Goal: Information Seeking & Learning: Learn about a topic

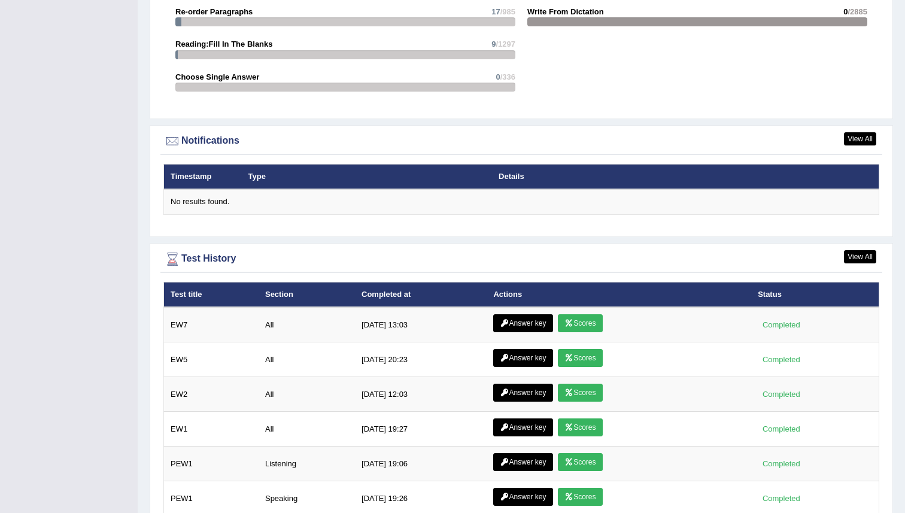
scroll to position [1343, 0]
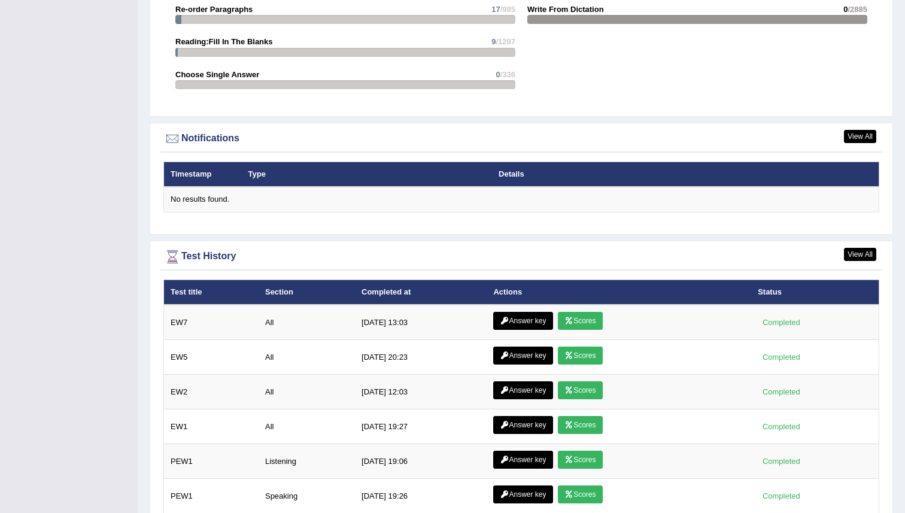
click at [519, 319] on link "Answer key" at bounding box center [522, 321] width 59 height 18
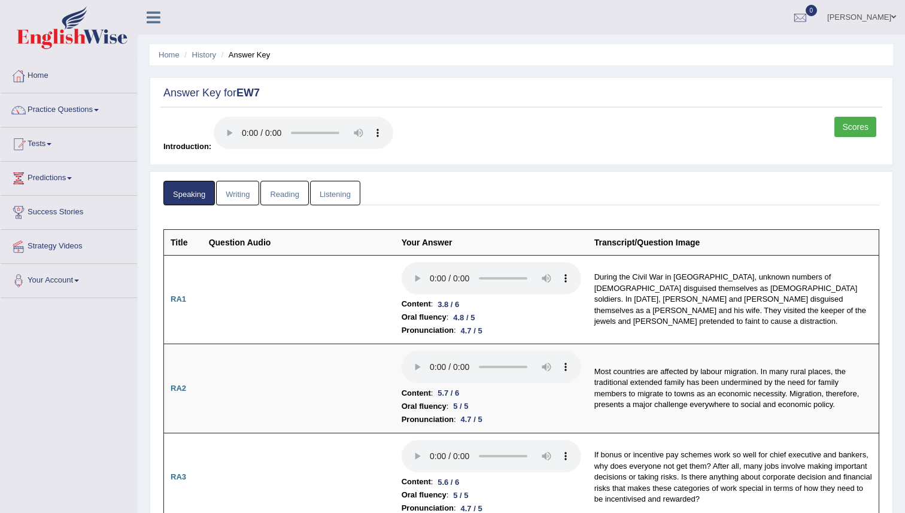
click at [235, 193] on link "Writing" at bounding box center [237, 193] width 43 height 25
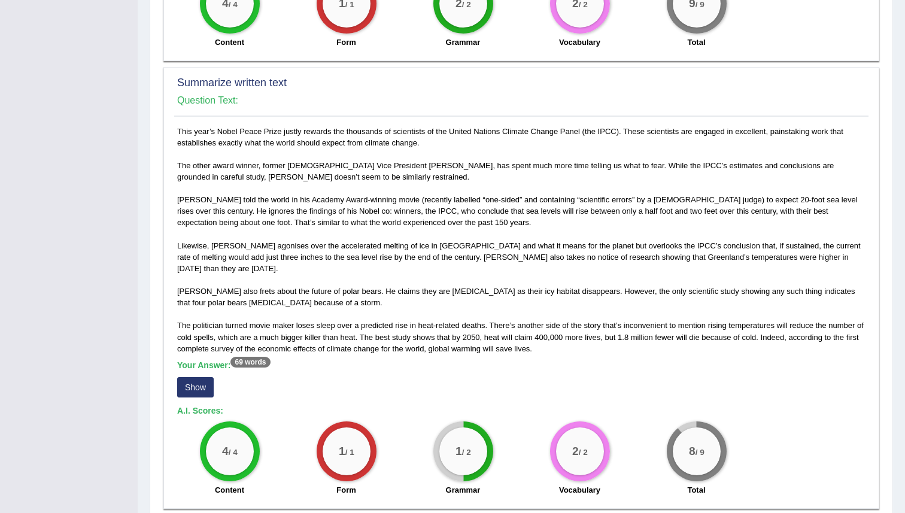
scroll to position [553, 0]
drag, startPoint x: 480, startPoint y: 247, endPoint x: 801, endPoint y: 92, distance: 356.4
click at [854, 94] on div "Summarize written text Question Text:" at bounding box center [521, 94] width 695 height 43
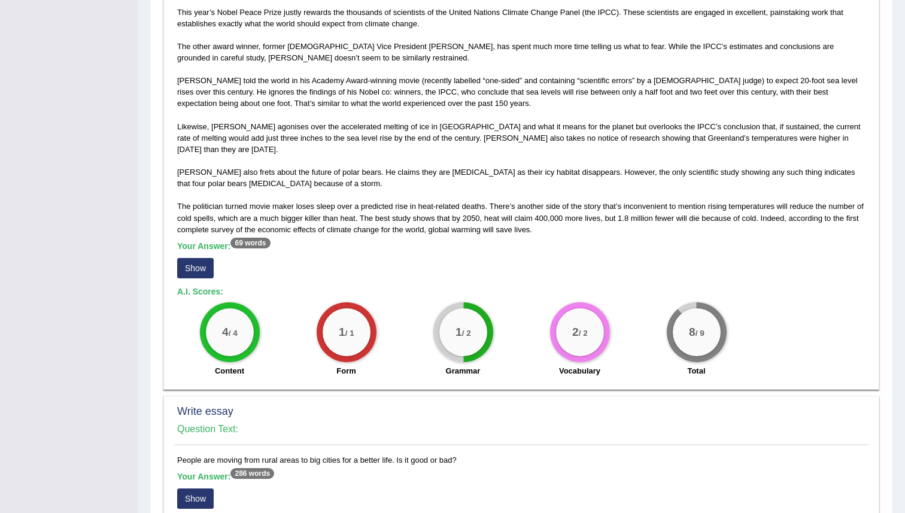
scroll to position [721, 0]
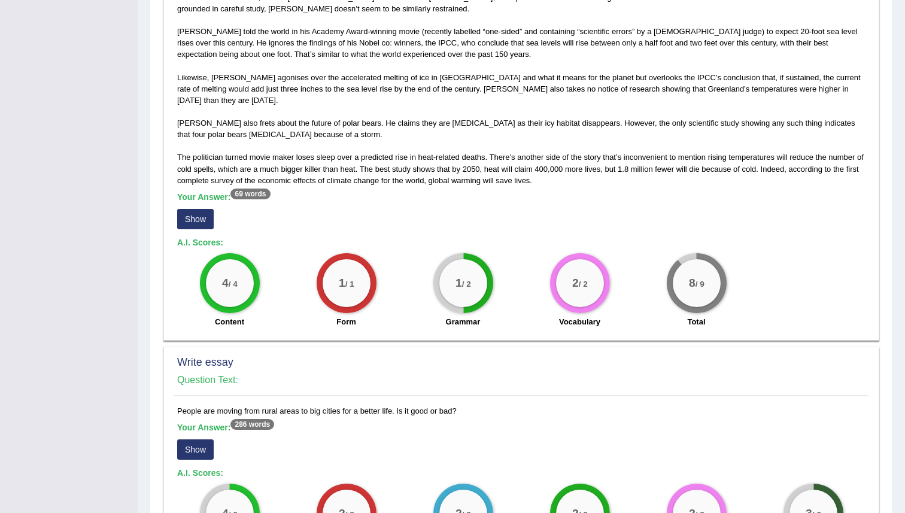
click at [190, 209] on button "Show" at bounding box center [195, 219] width 37 height 20
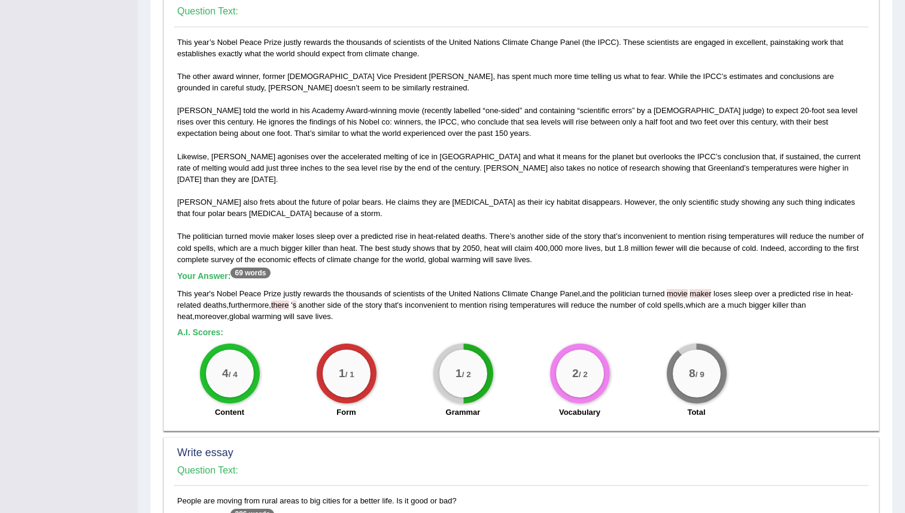
scroll to position [637, 0]
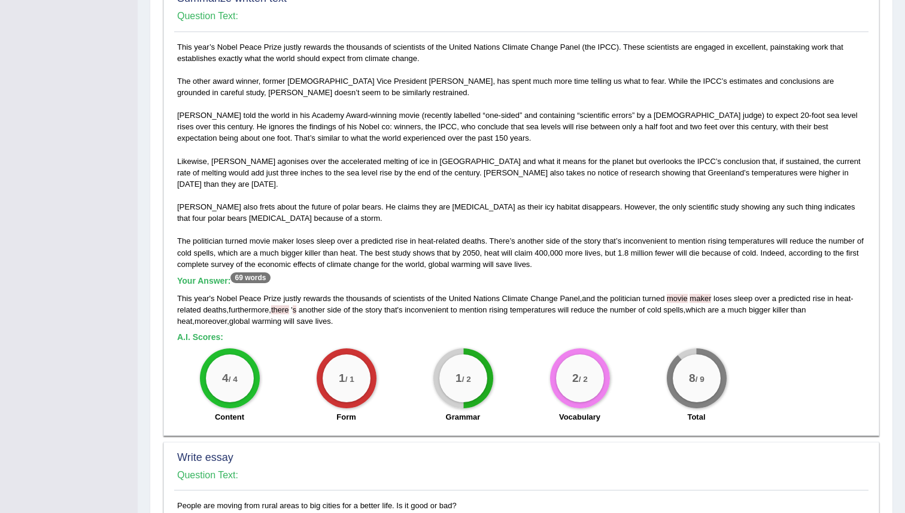
click at [513, 240] on div "This year’s Nobel Peace Prize justly rewards the thousands of scientists of the…" at bounding box center [521, 235] width 695 height 388
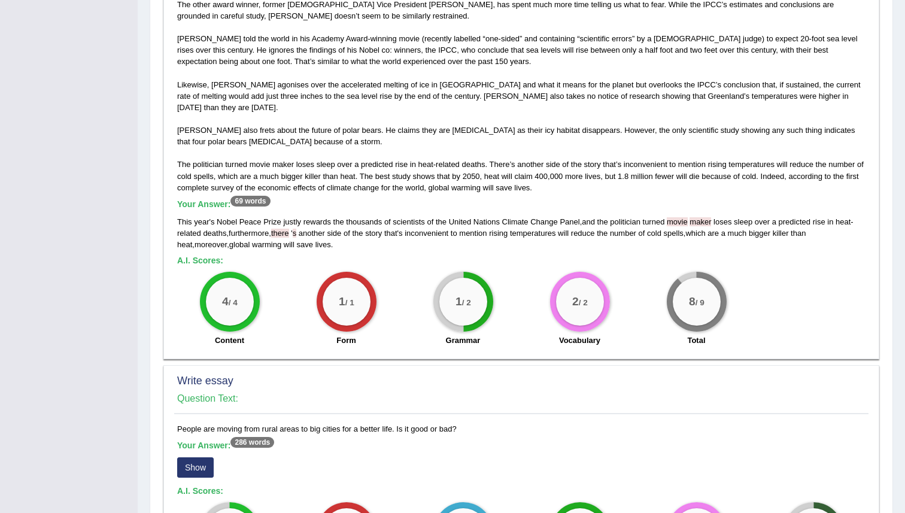
scroll to position [733, 0]
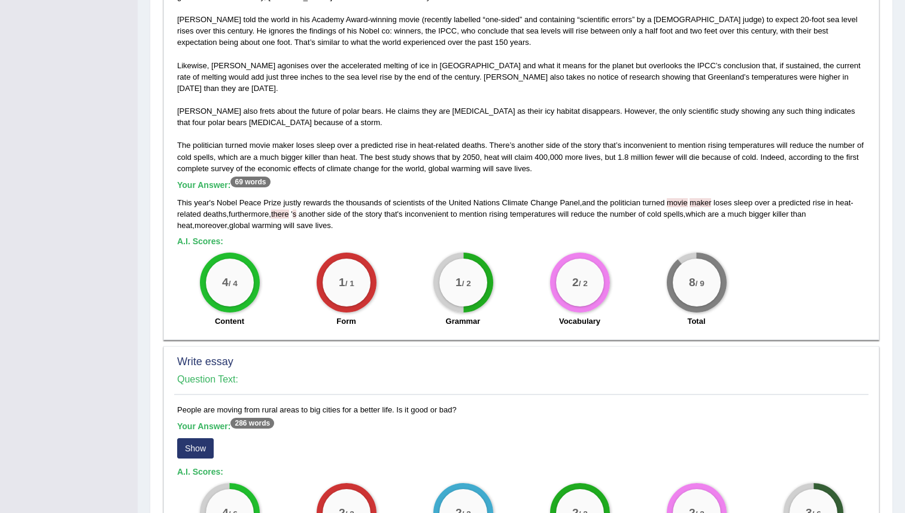
click at [752, 291] on div "8 / 9 Total" at bounding box center [696, 291] width 117 height 77
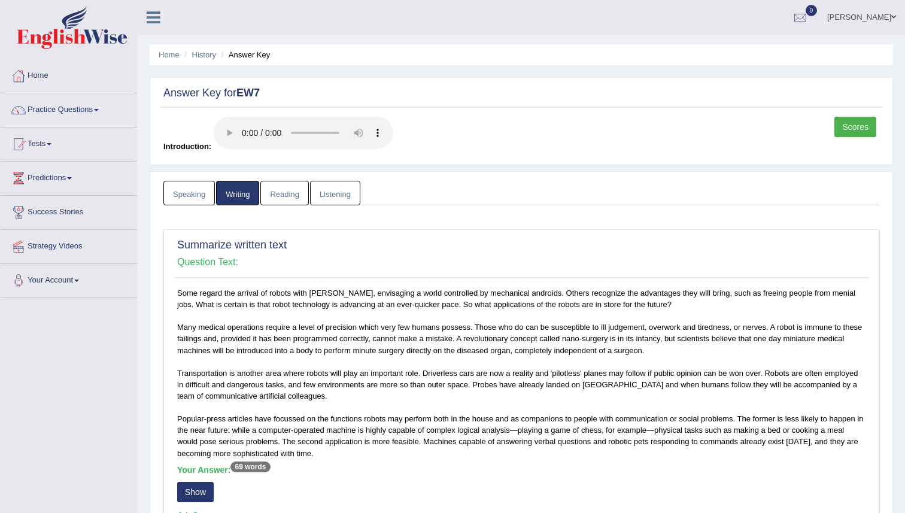
scroll to position [0, 0]
click at [205, 51] on link "History" at bounding box center [204, 54] width 24 height 9
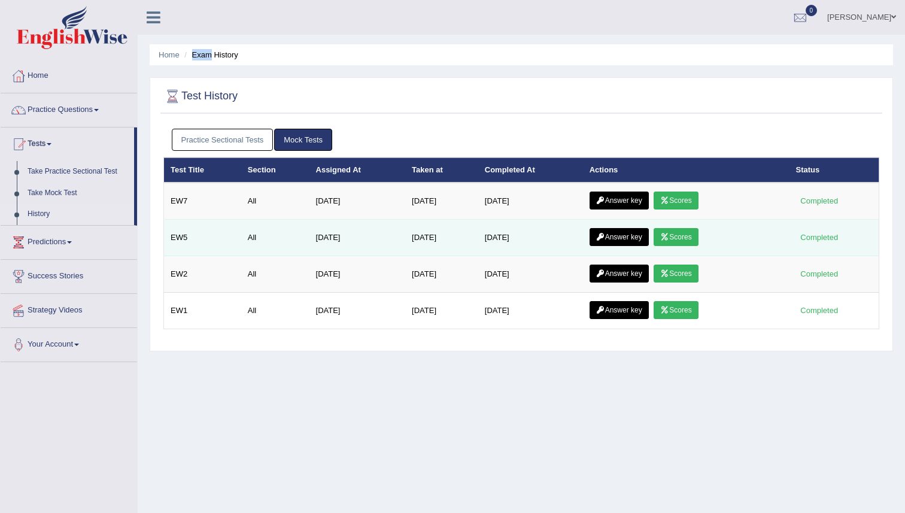
click at [686, 235] on link "Scores" at bounding box center [676, 237] width 44 height 18
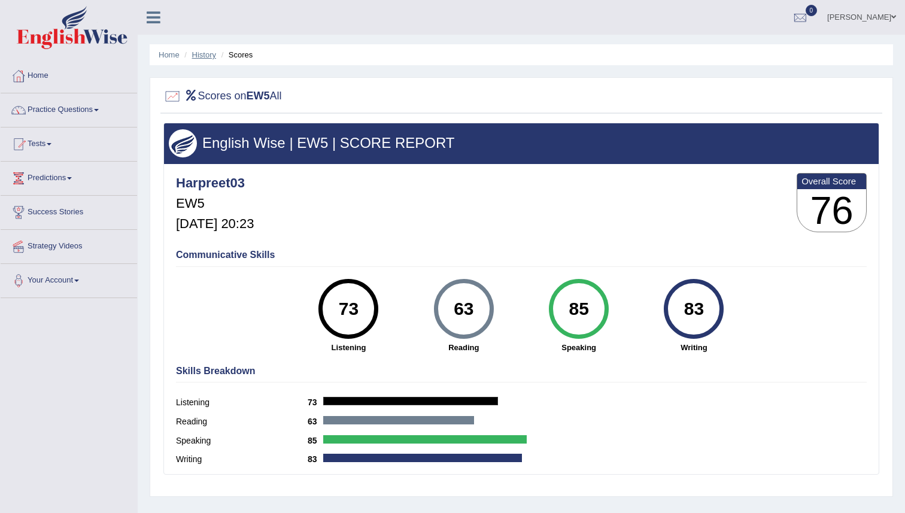
click at [205, 56] on link "History" at bounding box center [204, 54] width 24 height 9
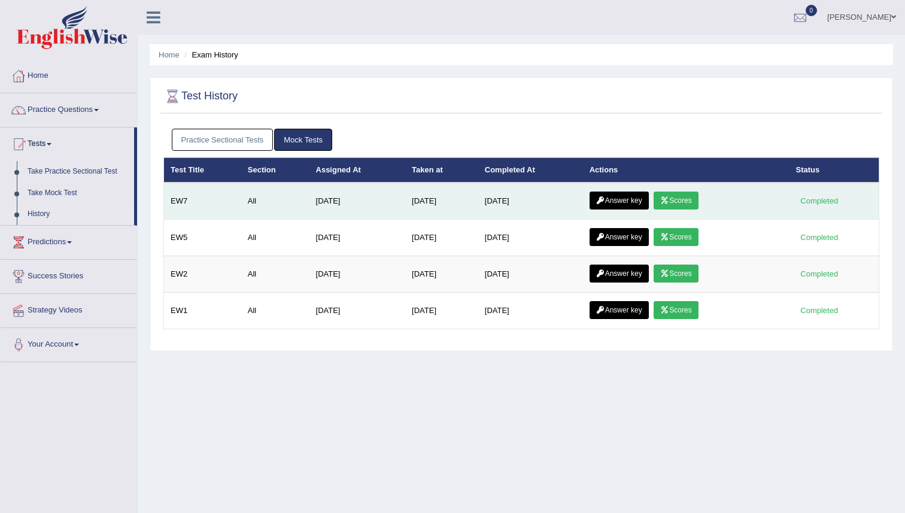
click at [681, 205] on link "Scores" at bounding box center [676, 201] width 44 height 18
click at [681, 204] on link "Scores" at bounding box center [676, 201] width 44 height 18
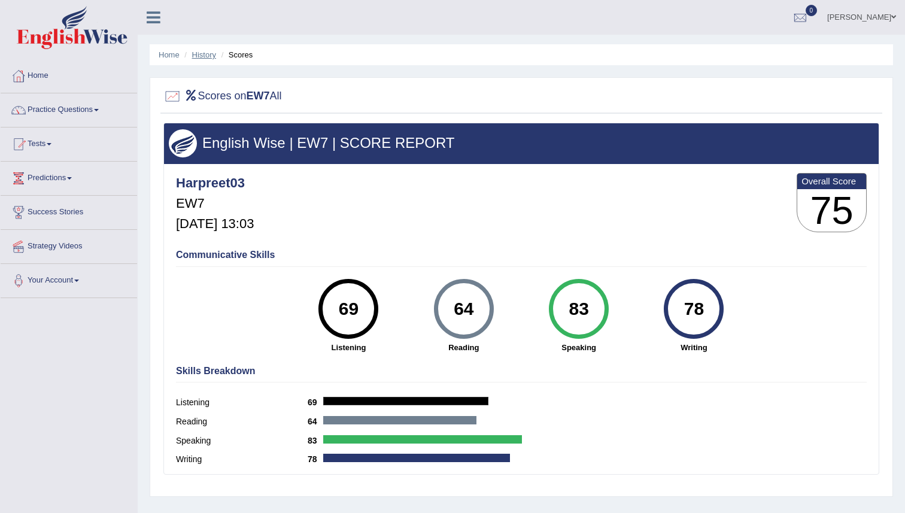
click at [201, 57] on link "History" at bounding box center [204, 54] width 24 height 9
click at [202, 54] on link "History" at bounding box center [204, 54] width 24 height 9
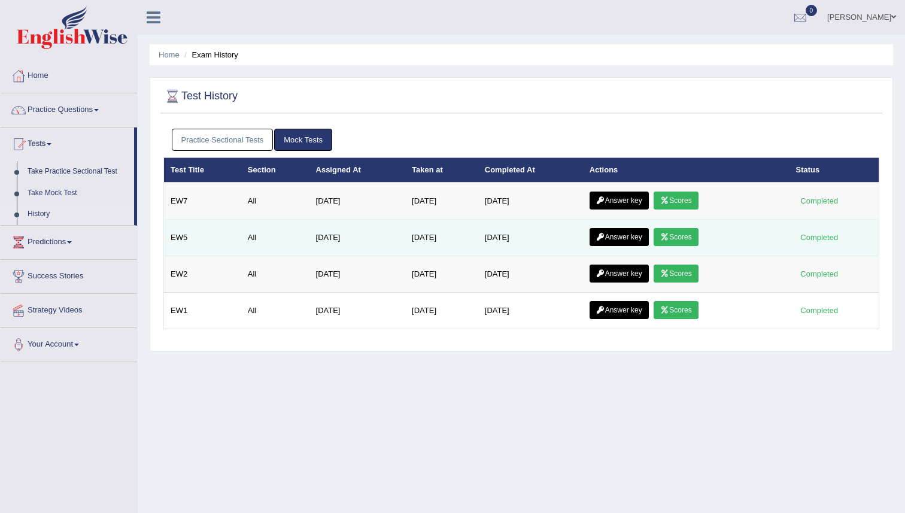
click at [620, 238] on link "Answer key" at bounding box center [619, 237] width 59 height 18
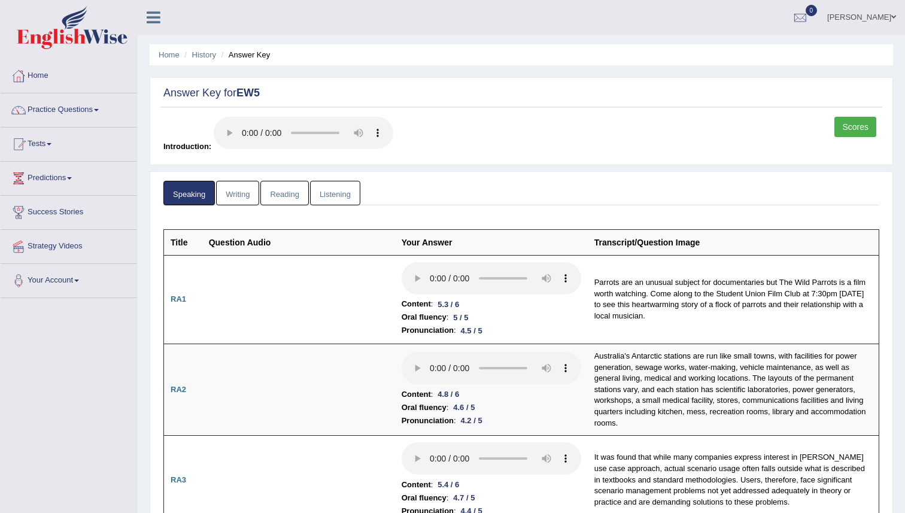
click at [290, 196] on link "Reading" at bounding box center [284, 193] width 48 height 25
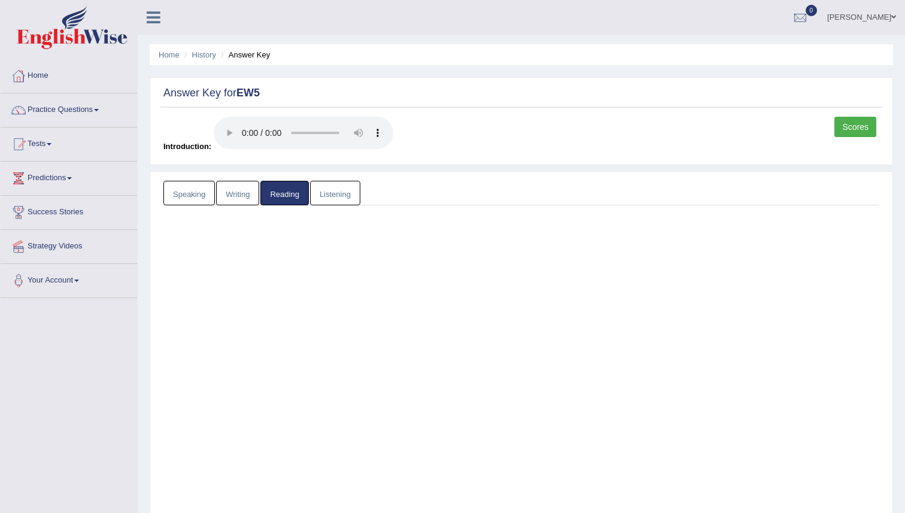
click at [290, 196] on link "Reading" at bounding box center [284, 193] width 48 height 25
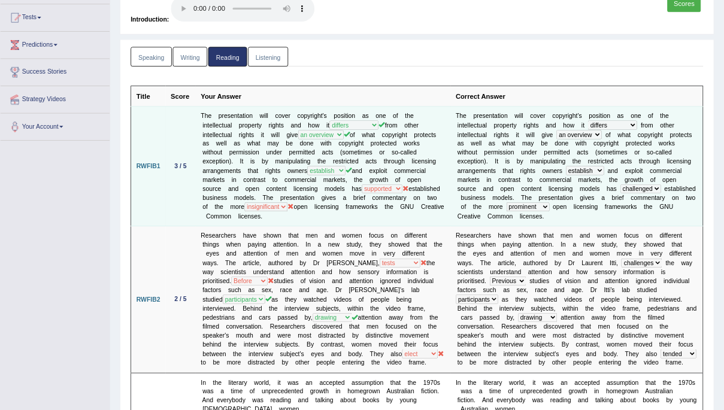
scroll to position [144, 0]
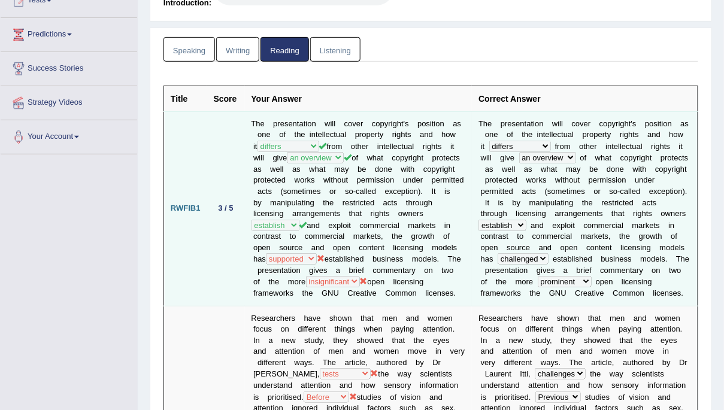
click at [566, 120] on b at bounding box center [565, 123] width 4 height 9
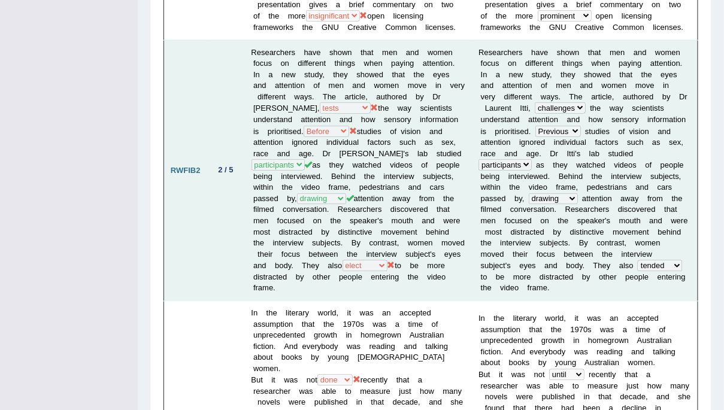
scroll to position [412, 0]
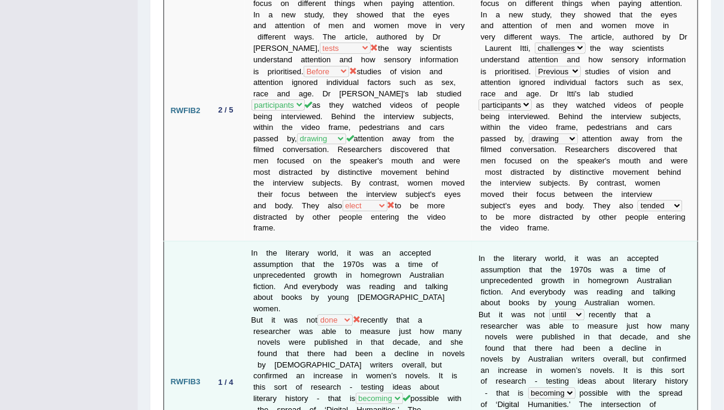
click at [422, 256] on td "In the literary world, it was an accepted assumption that the 1970s was a time …" at bounding box center [359, 382] width 228 height 283
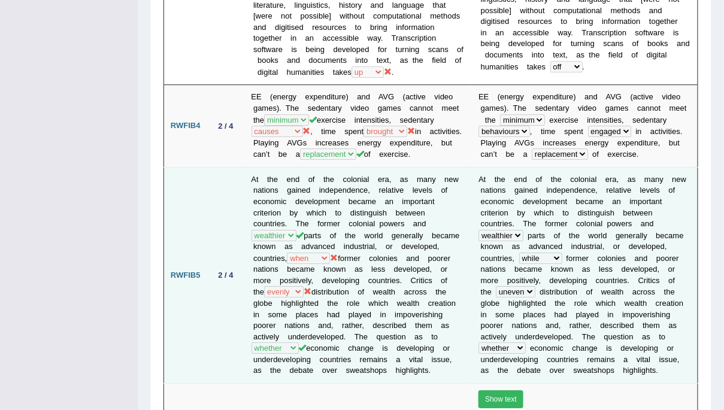
scroll to position [929, 0]
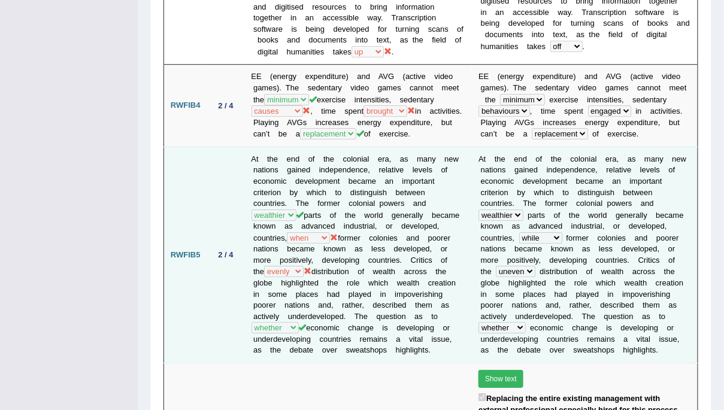
click at [394, 235] on td "At the end of the colonial era, as many new nations gained independence, relati…" at bounding box center [359, 255] width 228 height 216
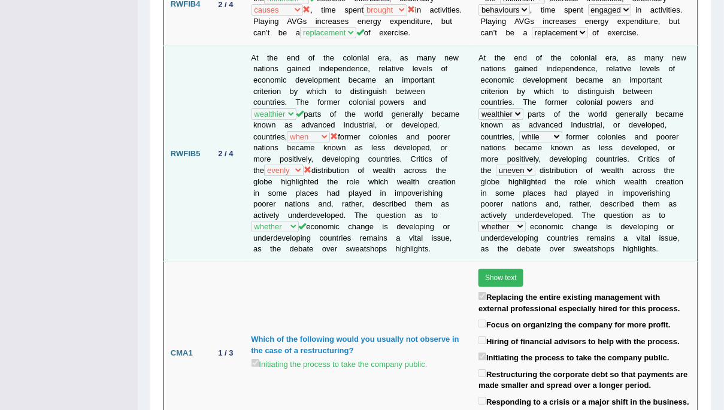
scroll to position [1063, 0]
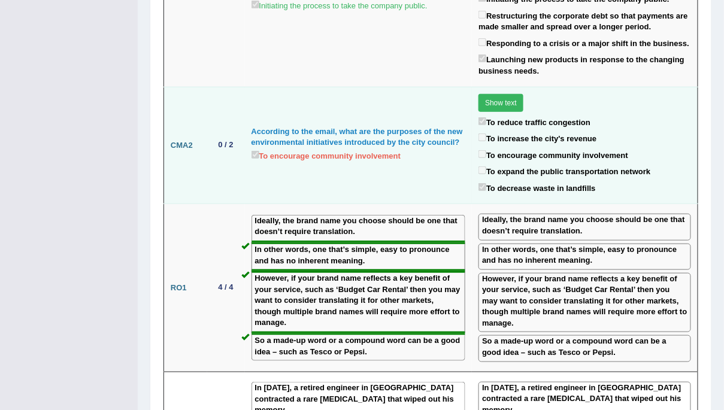
click at [502, 182] on label "To decrease waste in landfills" at bounding box center [536, 188] width 117 height 14
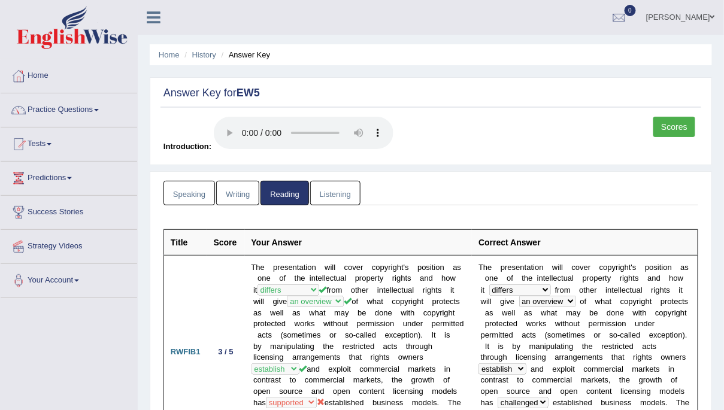
scroll to position [0, 0]
click at [338, 191] on link "Listening" at bounding box center [335, 193] width 50 height 25
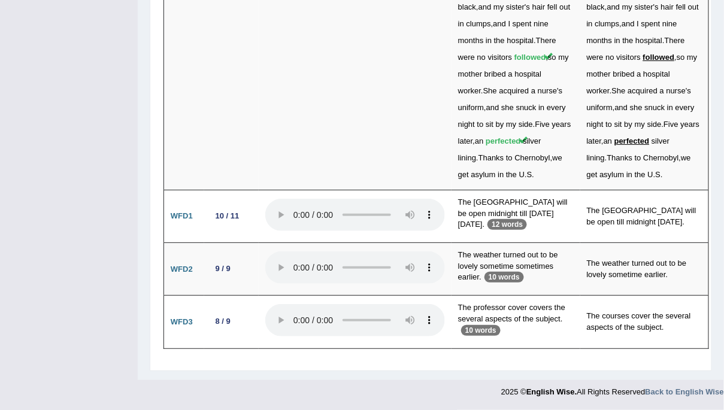
scroll to position [4064, 0]
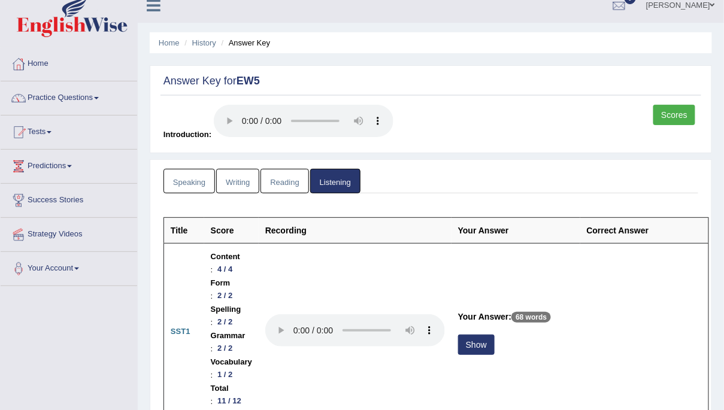
scroll to position [0, 0]
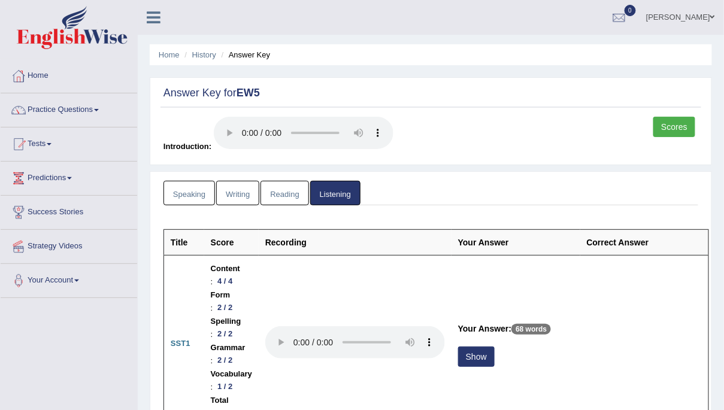
click at [238, 192] on link "Writing" at bounding box center [237, 193] width 43 height 25
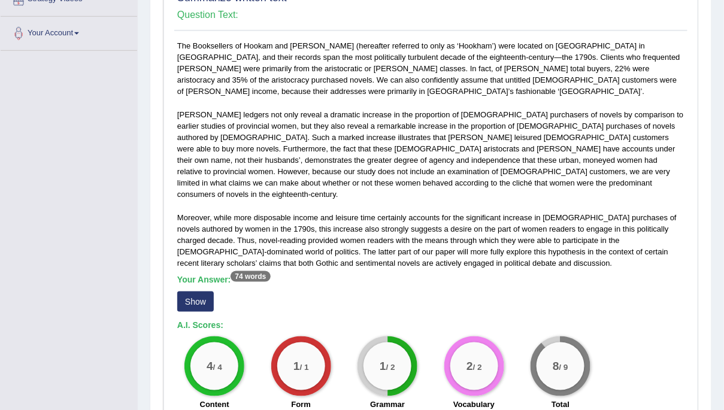
scroll to position [268, 0]
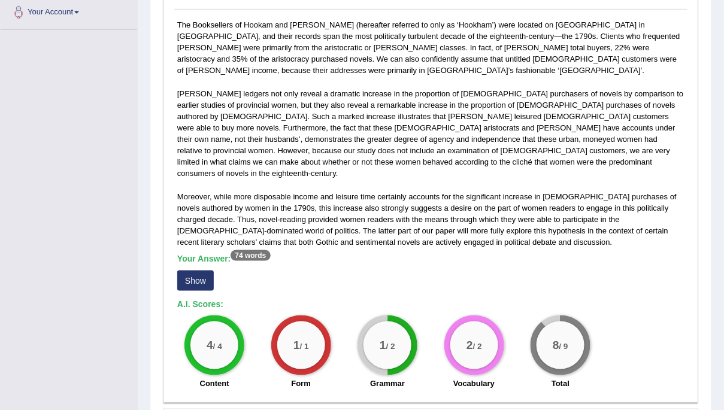
click at [198, 271] on button "Show" at bounding box center [195, 281] width 37 height 20
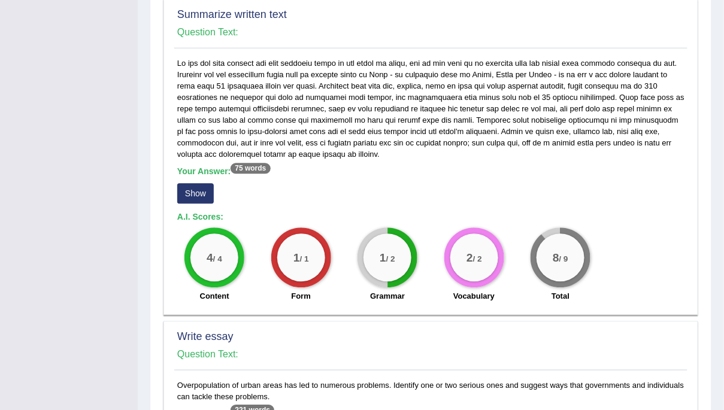
click at [456, 184] on div "Your Answer: 75 words Show A.I. Scores: 4 / 4 Content 1 / 1 Form 1 / 2 Grammar …" at bounding box center [430, 182] width 513 height 251
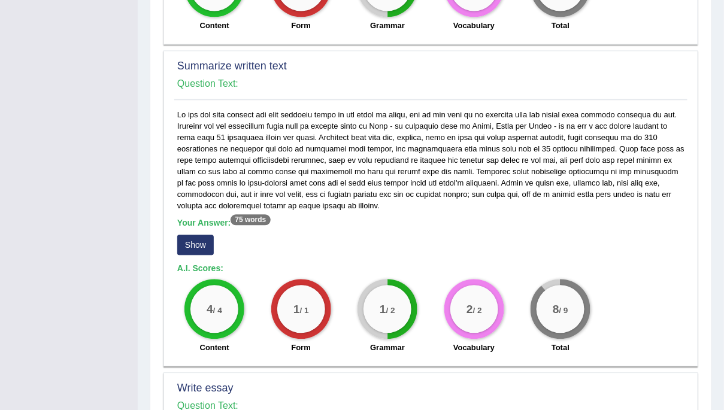
scroll to position [646, 0]
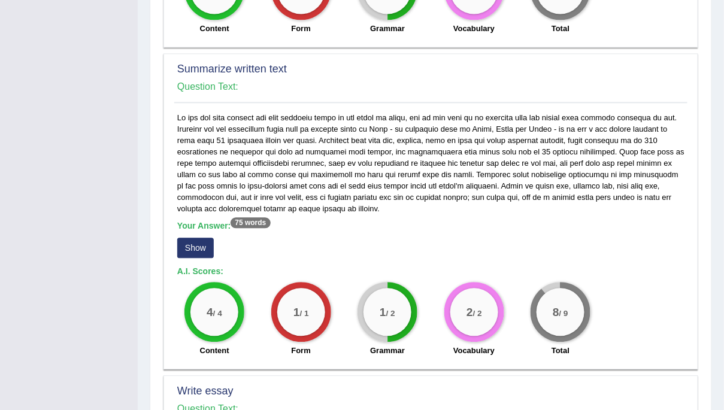
click at [469, 138] on div "Your Answer: 75 words Show A.I. Scores: 4 / 4 Content 1 / 1 Form 1 / 2 Grammar …" at bounding box center [430, 237] width 513 height 251
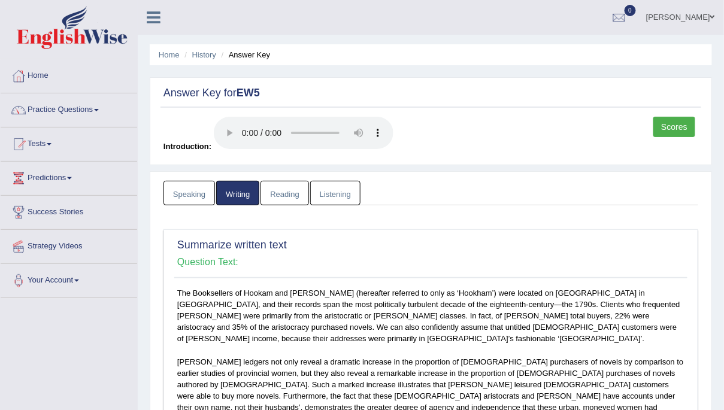
scroll to position [0, 0]
click at [489, 187] on ul "Speaking Writing Reading Listening" at bounding box center [430, 193] width 535 height 25
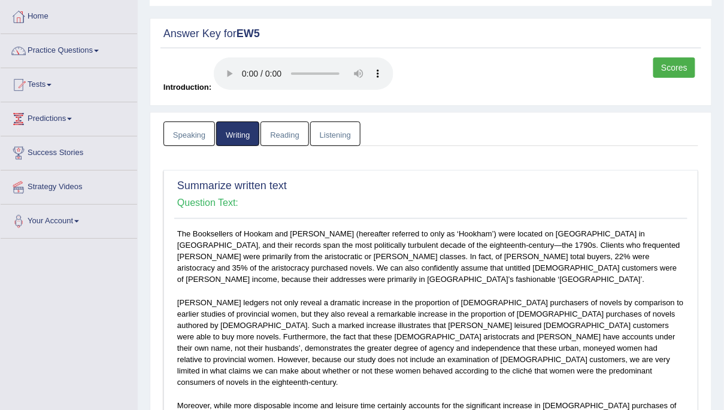
scroll to position [172, 0]
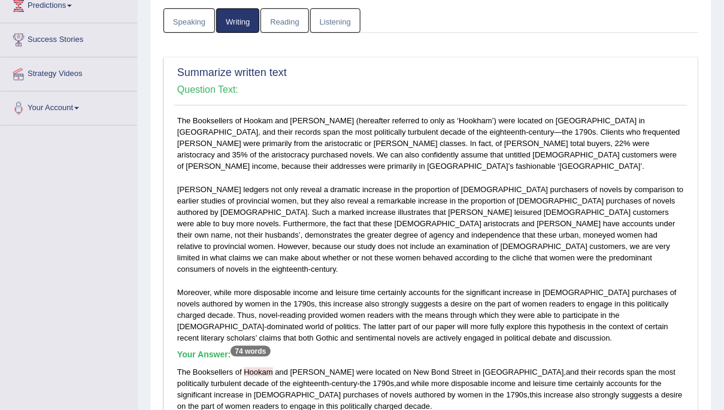
click at [574, 162] on div "The Booksellers of Hookam and Carpenter (hereafter referred to only as ‘Hookham…" at bounding box center [430, 314] width 513 height 399
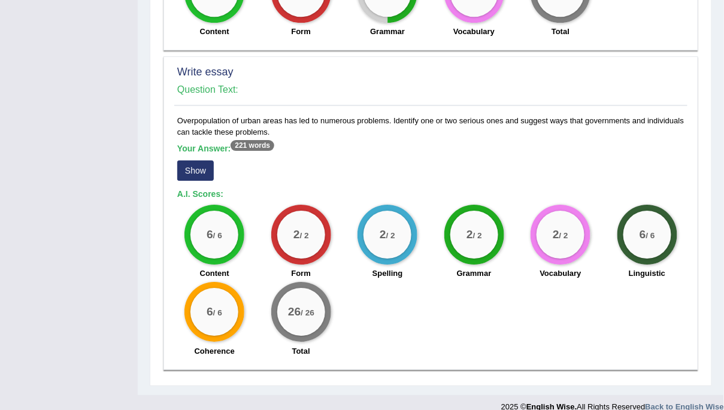
scroll to position [966, 0]
click at [576, 173] on div "Overpopulation of urban areas has led to numerous problems. Identify one or two…" at bounding box center [430, 238] width 513 height 248
click at [187, 160] on button "Show" at bounding box center [195, 170] width 37 height 20
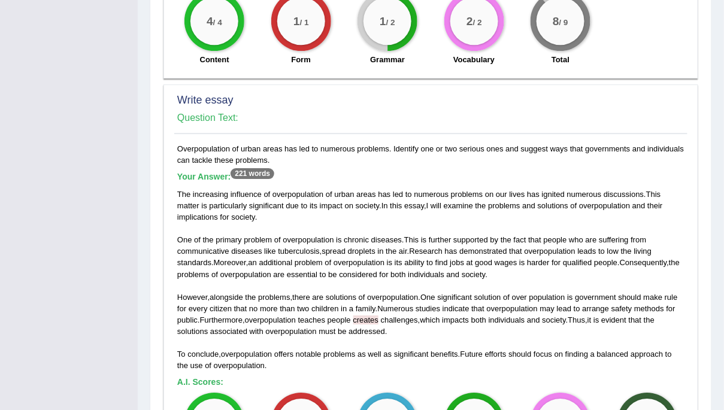
click at [488, 353] on div "The increasing influence of overpopulation of urban areas has led to numerous p…" at bounding box center [430, 280] width 507 height 183
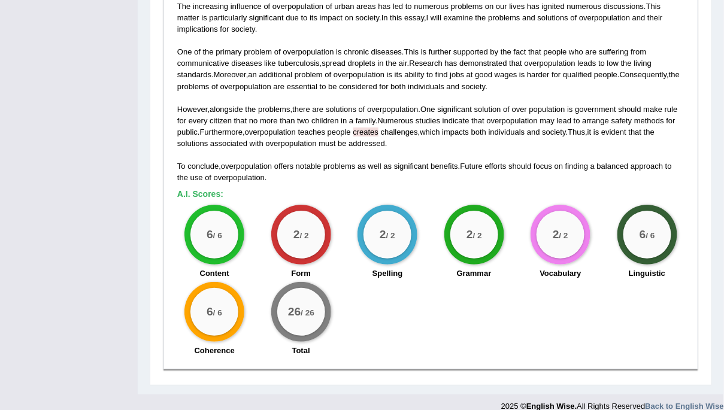
scroll to position [1126, 0]
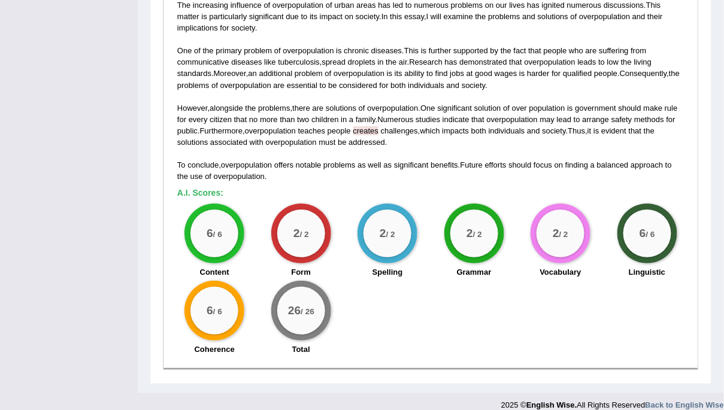
click at [451, 127] on div "The increasing influence of overpopulation of urban areas has led to numerous p…" at bounding box center [430, 90] width 507 height 183
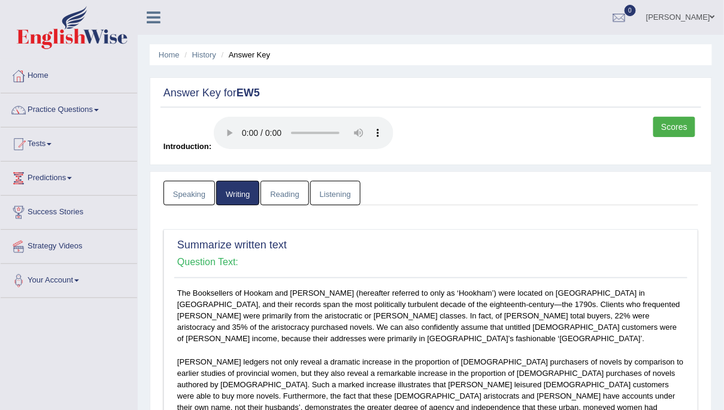
scroll to position [0, 0]
click at [341, 190] on link "Listening" at bounding box center [335, 193] width 50 height 25
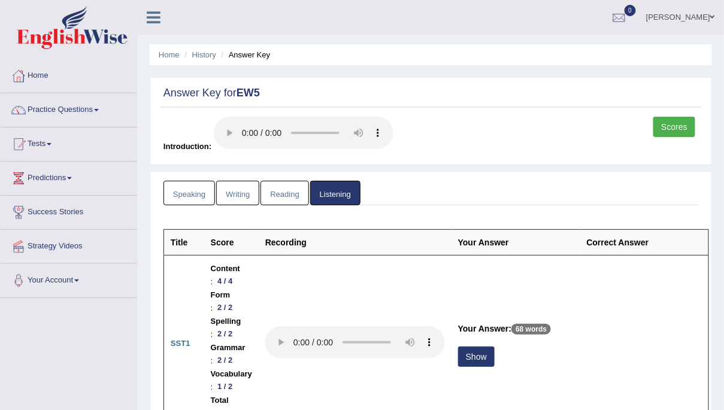
click at [471, 187] on ul "Speaking Writing Reading Listening" at bounding box center [430, 193] width 535 height 25
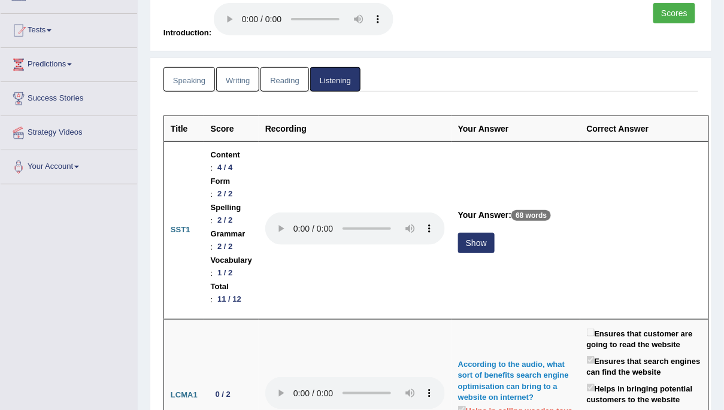
scroll to position [115, 0]
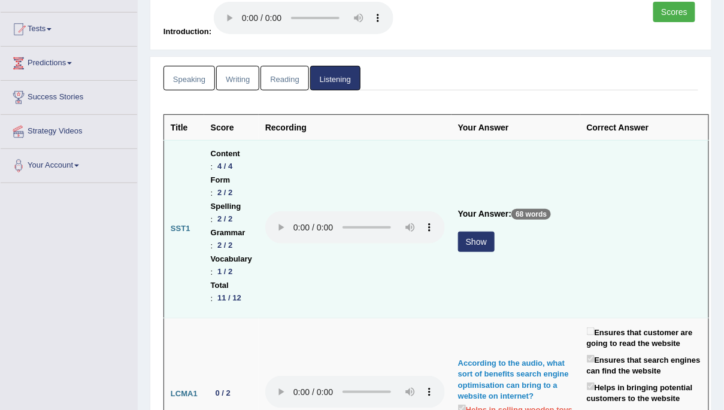
drag, startPoint x: 587, startPoint y: 214, endPoint x: 575, endPoint y: 203, distance: 16.1
click at [580, 214] on td "Your Answer: 68 words Show" at bounding box center [515, 229] width 129 height 178
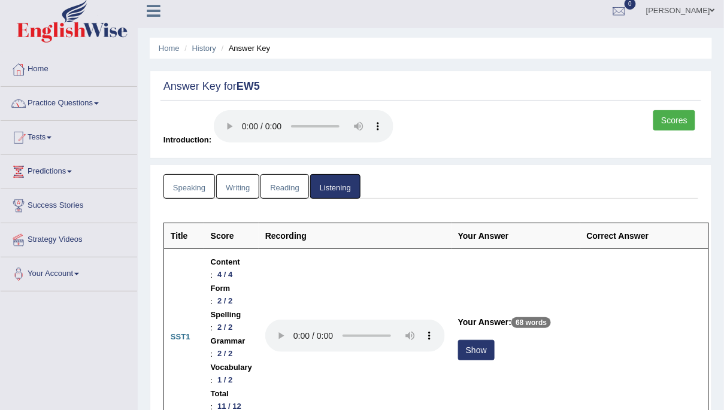
scroll to position [0, 0]
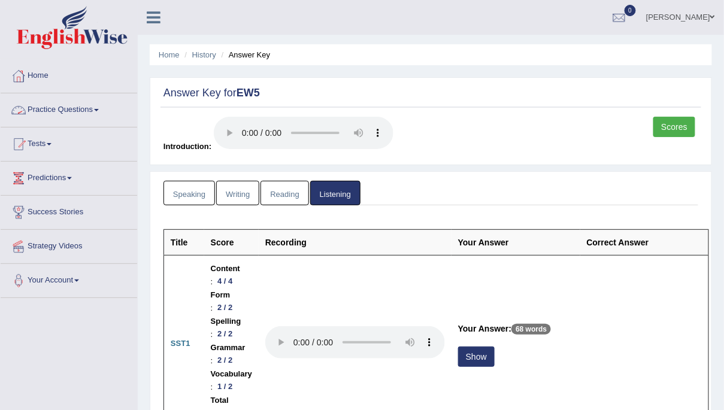
click at [75, 109] on link "Practice Questions" at bounding box center [69, 108] width 137 height 30
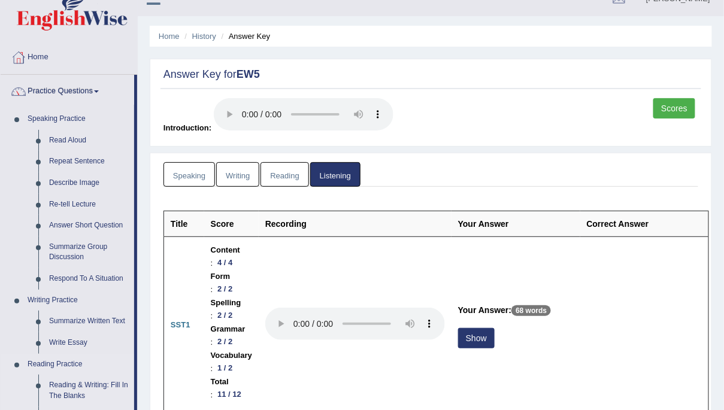
scroll to position [19, 0]
click at [57, 386] on link "Reading & Writing: Fill In The Blanks" at bounding box center [89, 390] width 90 height 32
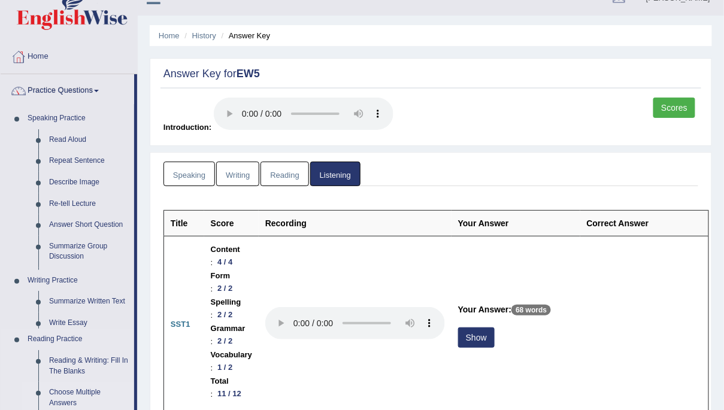
click at [57, 386] on link "Choose Multiple Answers" at bounding box center [89, 398] width 90 height 32
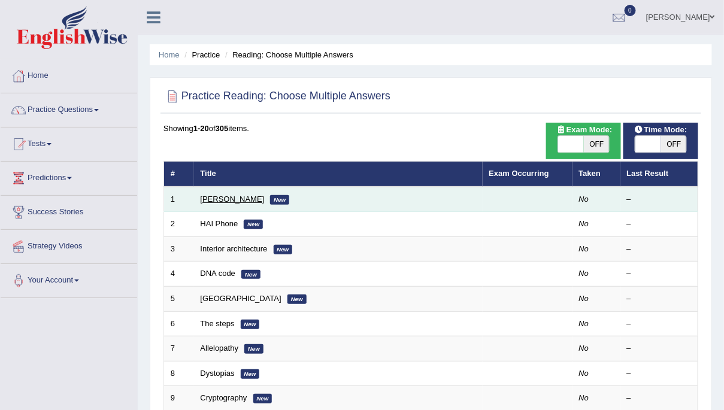
click at [228, 198] on link "Damian Scarf" at bounding box center [233, 199] width 64 height 9
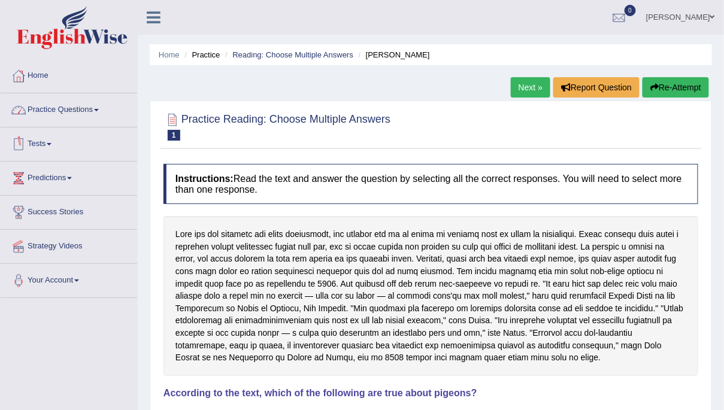
click at [82, 108] on link "Practice Questions" at bounding box center [69, 108] width 137 height 30
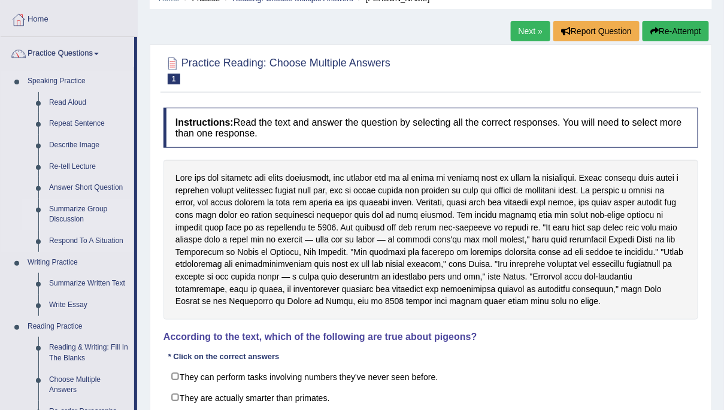
scroll to position [77, 0]
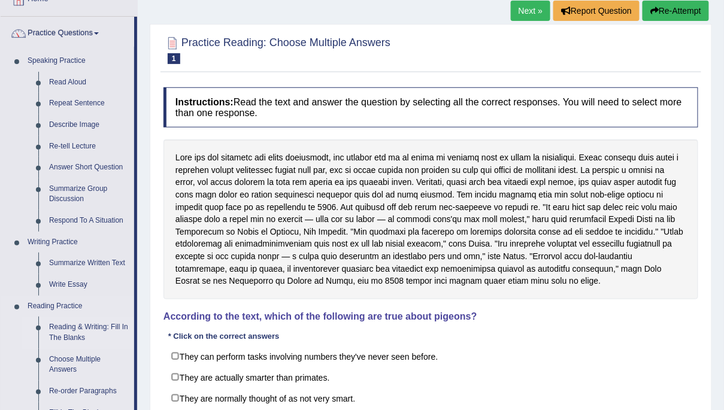
click at [70, 331] on link "Reading & Writing: Fill In The Blanks" at bounding box center [89, 333] width 90 height 32
click at [70, 331] on link "Reading & Writing: Fill In The Blanks" at bounding box center [89, 331] width 90 height 32
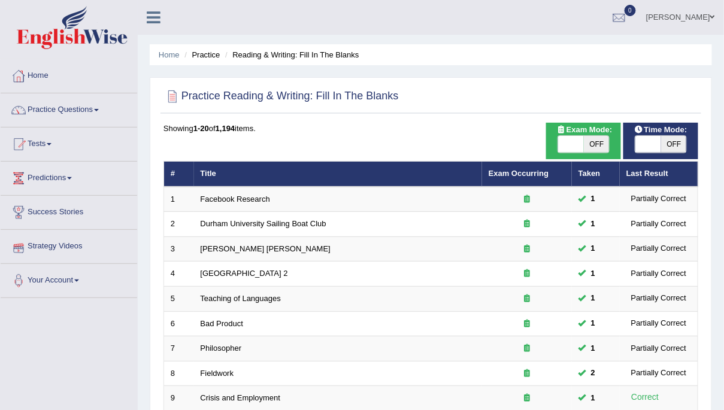
click at [595, 144] on span "OFF" at bounding box center [597, 144] width 26 height 17
checkbox input "true"
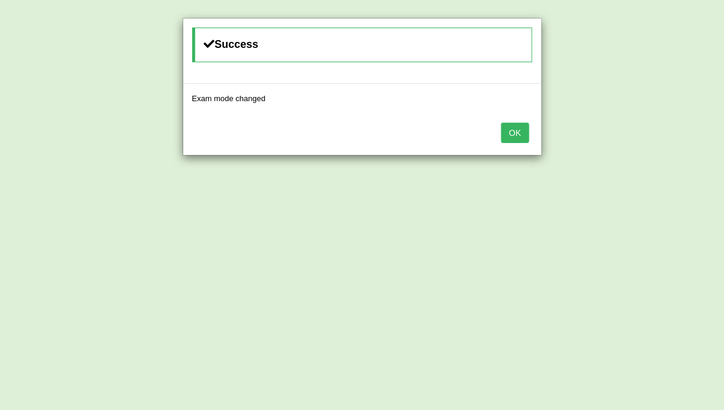
click at [508, 134] on button "OK" at bounding box center [515, 133] width 28 height 20
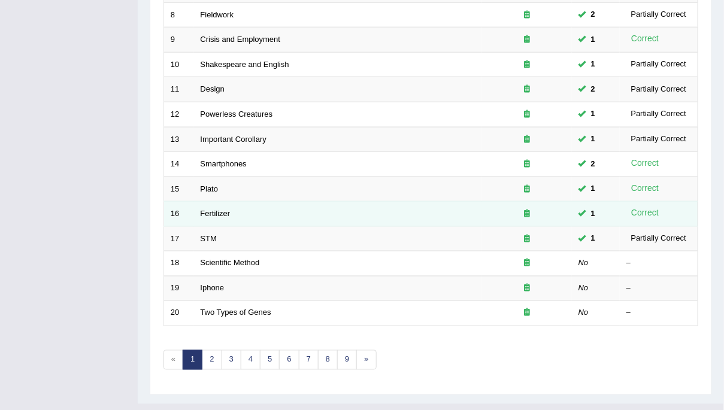
scroll to position [378, 0]
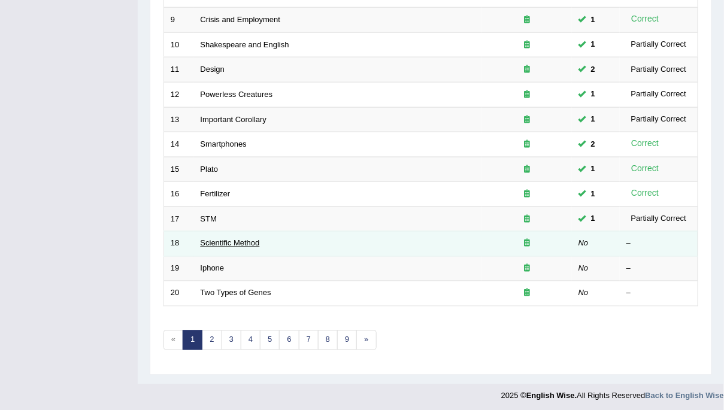
click at [247, 240] on link "Scientific Method" at bounding box center [230, 243] width 59 height 9
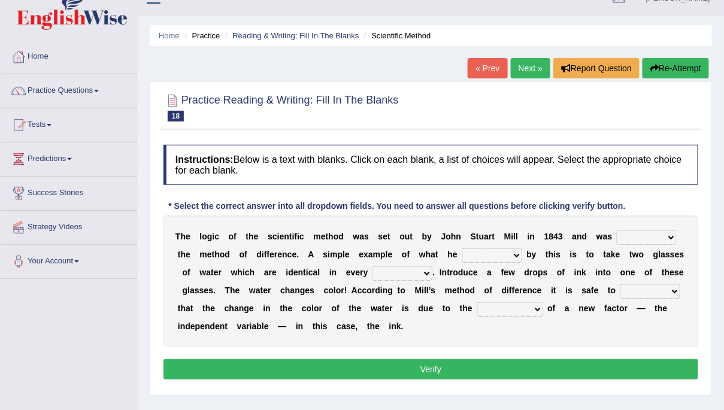
scroll to position [38, 0]
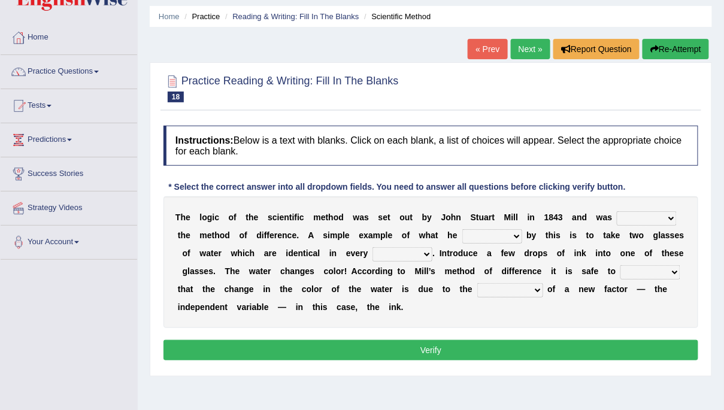
click at [487, 235] on select "capped charged found meant" at bounding box center [492, 236] width 60 height 14
click at [671, 217] on select "pointed claimed demanded named" at bounding box center [647, 218] width 60 height 14
click at [672, 214] on select "pointed claimed demanded named" at bounding box center [647, 218] width 60 height 14
select select "named"
click at [617, 211] on select "pointed claimed demanded named" at bounding box center [647, 218] width 60 height 14
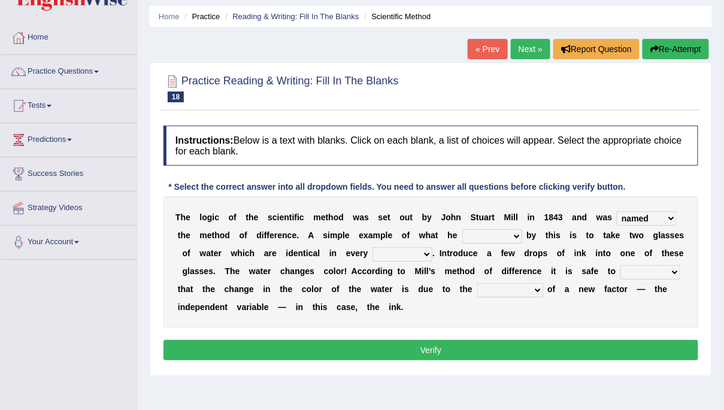
click at [675, 218] on select "pointed claimed demanded named" at bounding box center [647, 218] width 60 height 14
click at [484, 238] on select "capped charged found meant" at bounding box center [492, 236] width 60 height 14
select select "meant"
click at [462, 229] on select "capped charged found meant" at bounding box center [492, 236] width 60 height 14
click at [398, 252] on select "thought identity measure respect" at bounding box center [402, 254] width 60 height 14
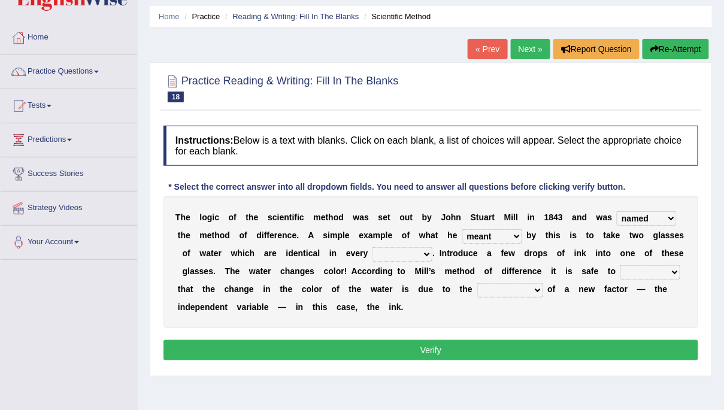
select select "respect"
click at [372, 247] on select "thought identity measure respect" at bounding box center [402, 254] width 60 height 14
click at [422, 252] on select "thought identity measure respect" at bounding box center [402, 254] width 60 height 14
click at [372, 247] on select "thought identity measure respect" at bounding box center [402, 254] width 60 height 14
click at [638, 274] on select "assume discuss prefer acclaim" at bounding box center [650, 272] width 60 height 14
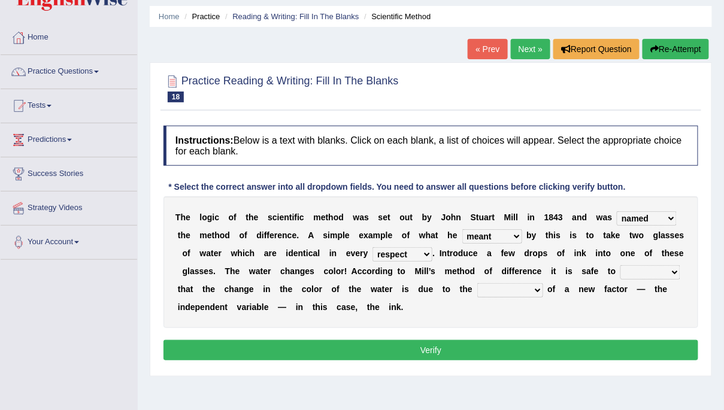
select select "assume"
click at [620, 265] on select "assume discuss prefer acclaim" at bounding box center [650, 272] width 60 height 14
click at [505, 292] on select "introduction magnitude preparation purification" at bounding box center [510, 290] width 66 height 14
select select "introduction"
click at [478, 283] on select "introduction magnitude preparation purification" at bounding box center [510, 290] width 66 height 14
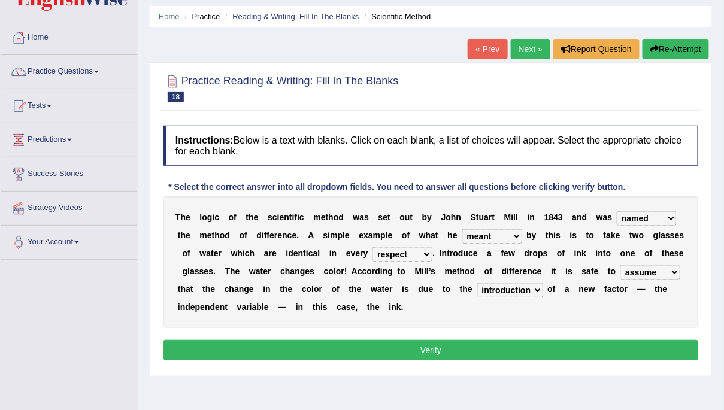
drag, startPoint x: 392, startPoint y: 351, endPoint x: 422, endPoint y: 332, distance: 35.5
click at [392, 351] on button "Verify" at bounding box center [430, 350] width 535 height 20
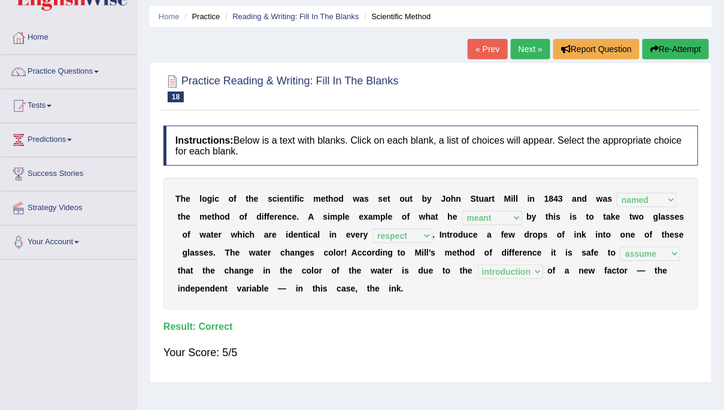
click at [525, 46] on link "Next »" at bounding box center [531, 49] width 40 height 20
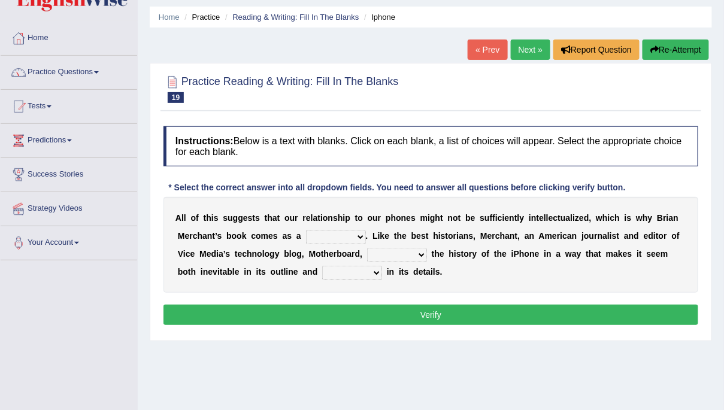
scroll to position [38, 0]
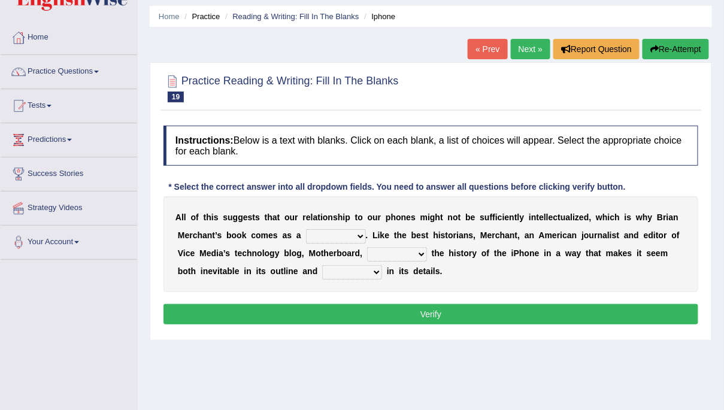
click at [350, 277] on select "surprises surprised surprising surprise" at bounding box center [352, 272] width 60 height 14
click at [357, 232] on select "privilege relief demotion flash" at bounding box center [336, 236] width 60 height 14
click at [306, 229] on select "privilege relief demotion flash" at bounding box center [336, 236] width 60 height 14
click at [322, 237] on select "privilege relief demotion flash" at bounding box center [336, 236] width 60 height 14
click at [326, 237] on select "privilege relief demotion flash" at bounding box center [336, 236] width 60 height 14
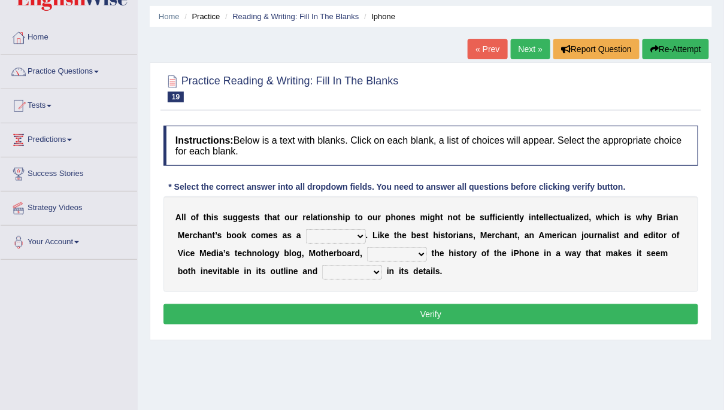
select select "relief"
click at [306, 229] on select "privilege relief demotion flash" at bounding box center [336, 236] width 60 height 14
click at [395, 251] on select "enriches unpacks detours contorts" at bounding box center [397, 254] width 60 height 14
select select "unpacks"
click at [367, 247] on select "enriches unpacks detours contorts" at bounding box center [397, 254] width 60 height 14
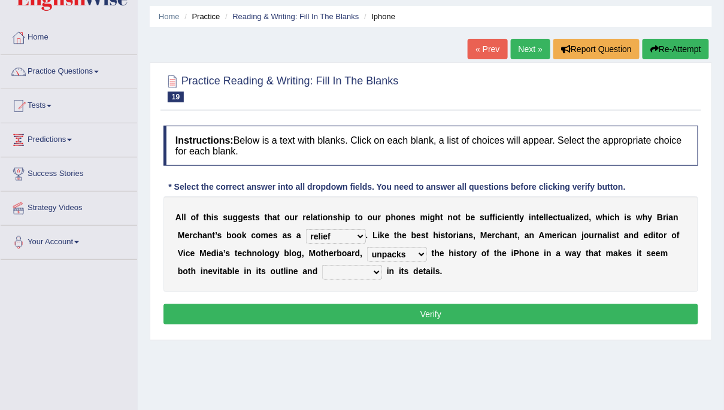
click at [416, 254] on select "enriches unpacks detours contorts" at bounding box center [397, 254] width 60 height 14
click at [367, 247] on select "enriches unpacks detours contorts" at bounding box center [397, 254] width 60 height 14
click at [350, 274] on select "surprises surprised surprising surprise" at bounding box center [352, 272] width 60 height 14
select select "surprising"
click at [322, 265] on select "surprises surprised surprising surprise" at bounding box center [352, 272] width 60 height 14
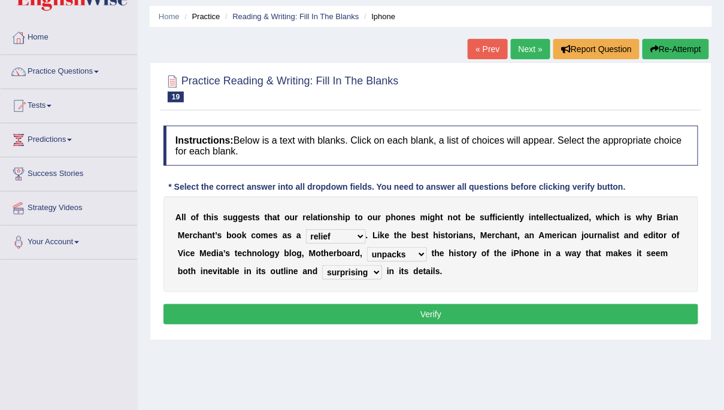
click at [453, 308] on button "Verify" at bounding box center [430, 314] width 535 height 20
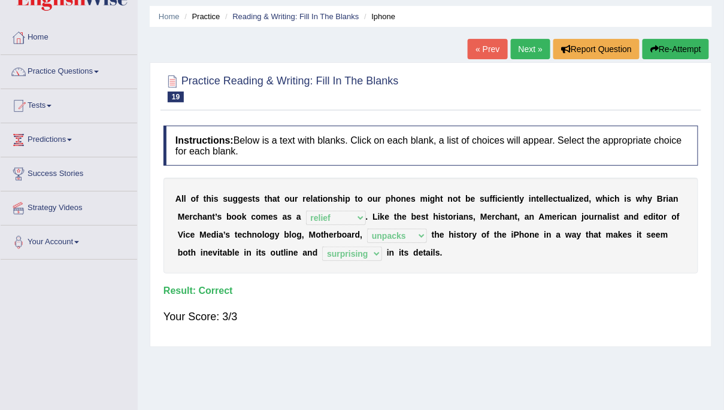
click at [681, 51] on button "Re-Attempt" at bounding box center [675, 49] width 66 height 20
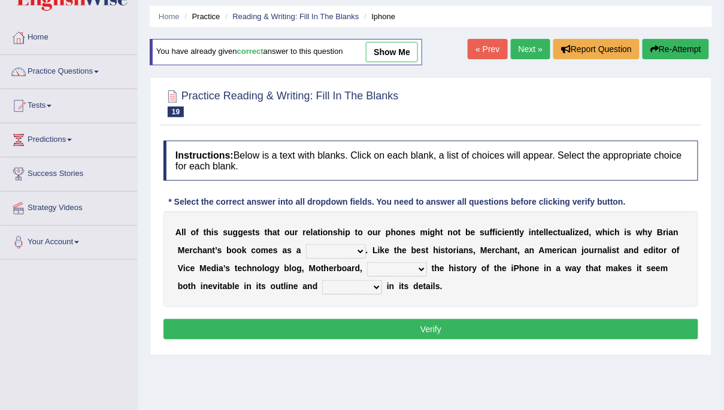
click at [361, 285] on select "surprises surprised surprising surprise" at bounding box center [352, 287] width 60 height 14
select select "surprising"
click at [322, 280] on select "surprises surprised surprising surprise" at bounding box center [352, 287] width 60 height 14
drag, startPoint x: 517, startPoint y: 48, endPoint x: 510, endPoint y: 110, distance: 62.1
click at [517, 48] on link "Next »" at bounding box center [531, 49] width 40 height 20
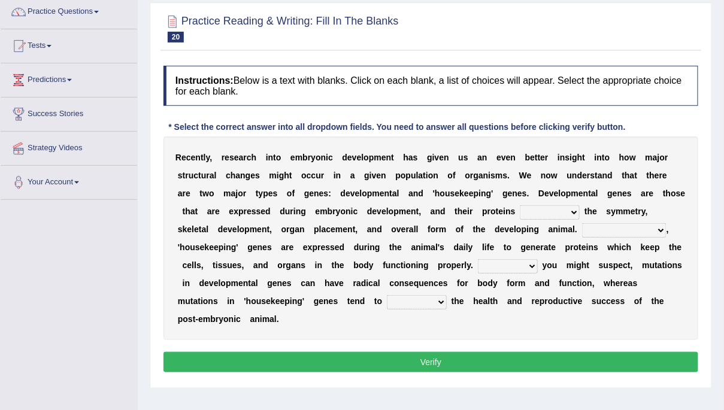
scroll to position [98, 0]
click at [571, 210] on select "push control hold elevate" at bounding box center [550, 212] width 60 height 14
click at [520, 205] on select "push control hold elevate" at bounding box center [550, 212] width 60 height 14
click at [571, 209] on select "push control hold elevate" at bounding box center [550, 212] width 60 height 14
click at [520, 205] on select "push control hold elevate" at bounding box center [550, 212] width 60 height 14
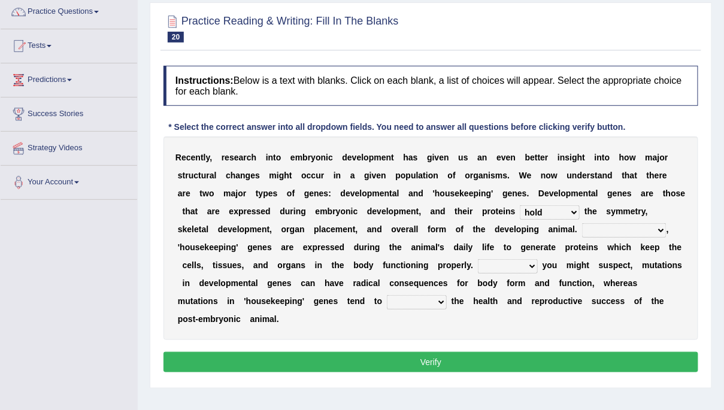
click at [546, 215] on select "push control hold elevate" at bounding box center [550, 212] width 60 height 14
select select "control"
click at [520, 205] on select "push control hold elevate" at bounding box center [550, 212] width 60 height 14
click at [661, 225] on select "Correspondingly Inclusively Conversely In contrast" at bounding box center [624, 230] width 84 height 14
select select "In contrast"
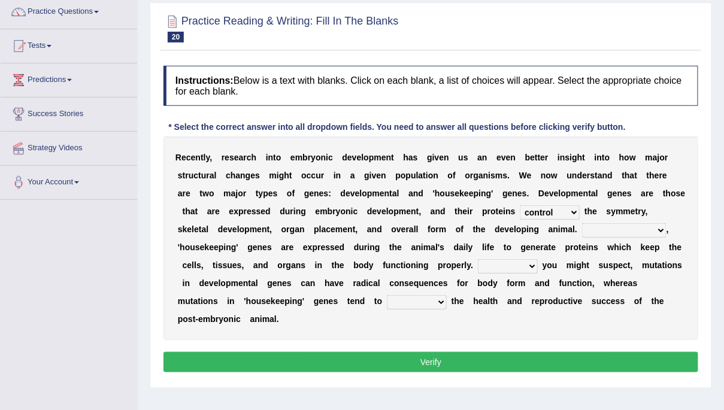
click at [582, 223] on select "Correspondingly Inclusively Conversely In contrast" at bounding box center [624, 230] width 84 height 14
click at [486, 269] on select "For As With Within" at bounding box center [508, 266] width 60 height 14
select select "As"
click at [478, 259] on select "For As With Within" at bounding box center [508, 266] width 60 height 14
click at [387, 304] on select "affect effect interrupt defect" at bounding box center [417, 302] width 60 height 14
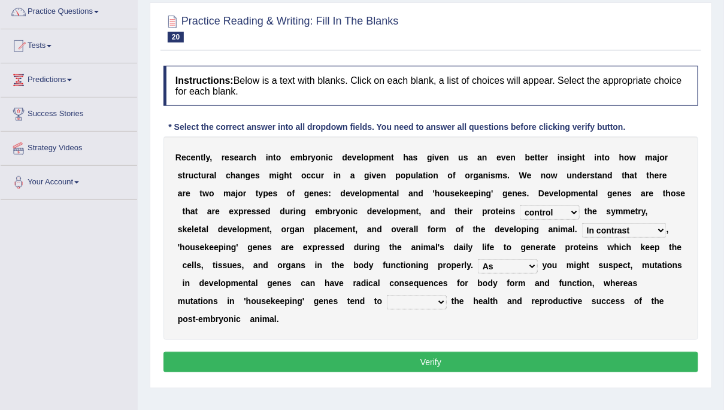
select select "affect"
click at [387, 295] on select "affect effect interrupt defect" at bounding box center [417, 302] width 60 height 14
click at [460, 359] on button "Verify" at bounding box center [430, 362] width 535 height 20
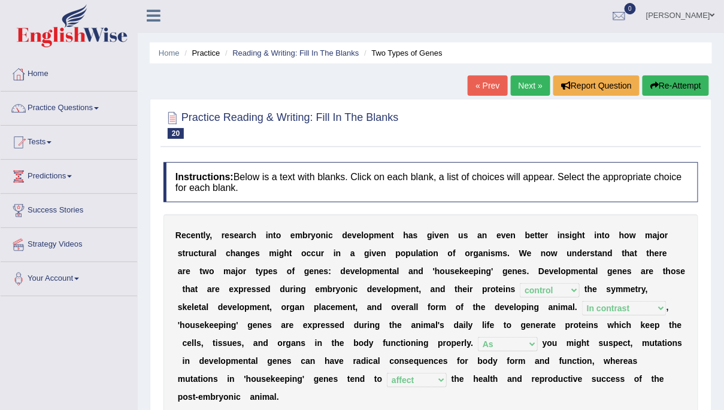
scroll to position [0, 0]
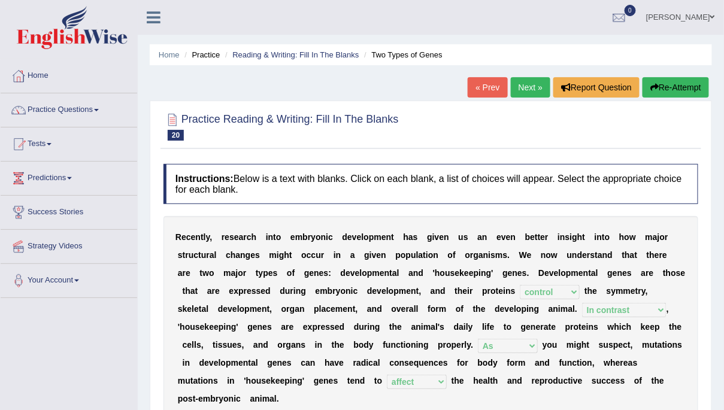
click at [531, 91] on link "Next »" at bounding box center [531, 87] width 40 height 20
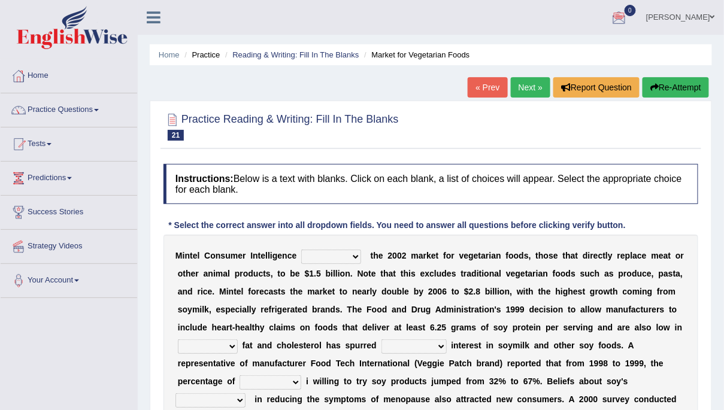
click at [354, 251] on select "deals fulfills creates estimates" at bounding box center [331, 257] width 60 height 14
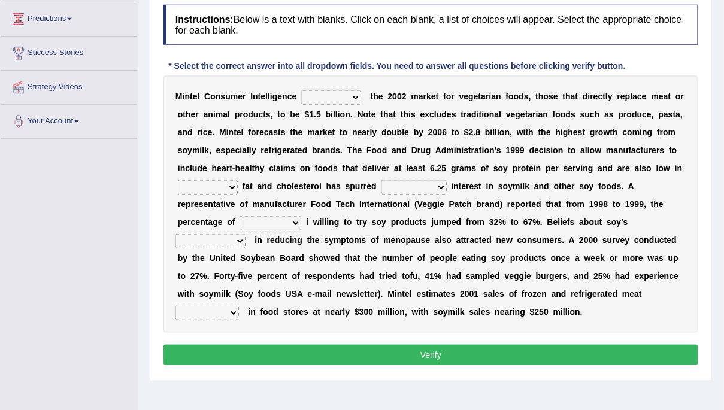
scroll to position [151, 0]
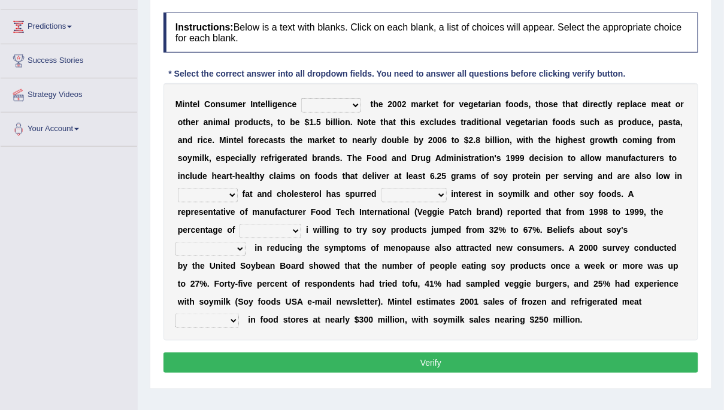
click at [356, 102] on select "deals fulfills creates estimates" at bounding box center [331, 105] width 60 height 14
select select "estimates"
click at [301, 98] on select "deals fulfills creates estimates" at bounding box center [331, 105] width 60 height 14
click at [213, 194] on select "saturated solid acid liquid" at bounding box center [208, 195] width 60 height 14
select select "saturated"
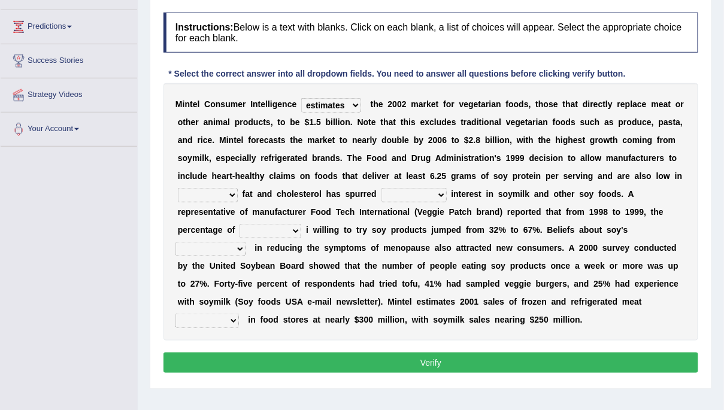
click at [178, 188] on select "saturated solid acid liquid" at bounding box center [208, 195] width 60 height 14
click at [210, 196] on select "saturated solid acid liquid" at bounding box center [208, 195] width 60 height 14
click at [406, 194] on select "good big tremendous extreme" at bounding box center [413, 195] width 65 height 14
select select "tremendous"
click at [381, 188] on select "good big tremendous extreme" at bounding box center [413, 195] width 65 height 14
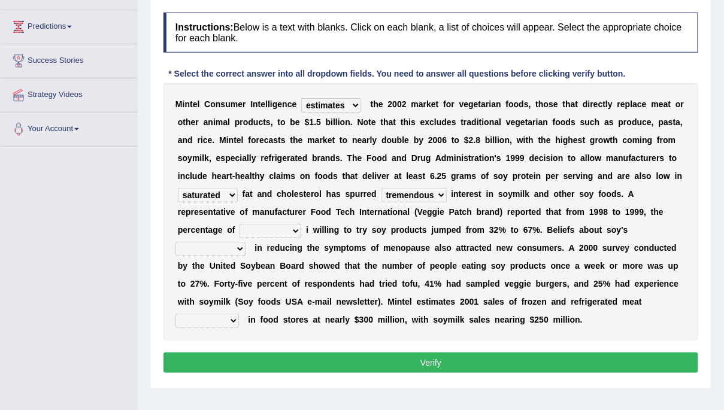
click at [295, 230] on select "guests consumers customers clients" at bounding box center [271, 231] width 62 height 14
select select "consumers"
click at [240, 224] on select "guests consumers customers clients" at bounding box center [271, 231] width 62 height 14
click at [238, 246] on select "effectiveness timeliness efficiency goodness" at bounding box center [210, 249] width 70 height 14
select select "effectiveness"
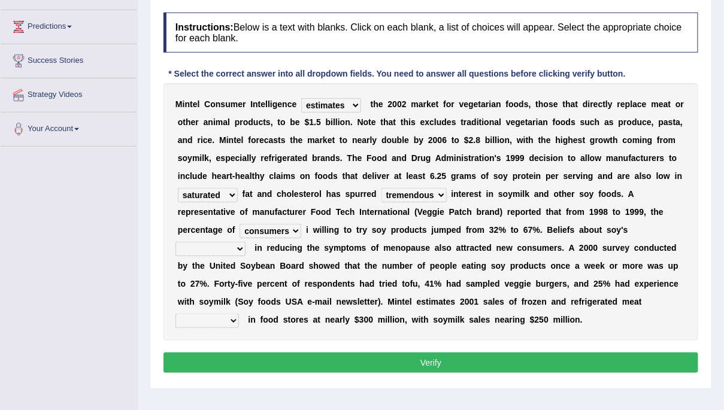
click at [175, 242] on select "effectiveness timeliness efficiency goodness" at bounding box center [210, 249] width 70 height 14
click at [232, 320] on select "foods choices staffs alternatives" at bounding box center [206, 321] width 63 height 14
select select "choices"
click at [175, 314] on select "foods choices staffs alternatives" at bounding box center [206, 321] width 63 height 14
click at [276, 354] on button "Verify" at bounding box center [430, 363] width 535 height 20
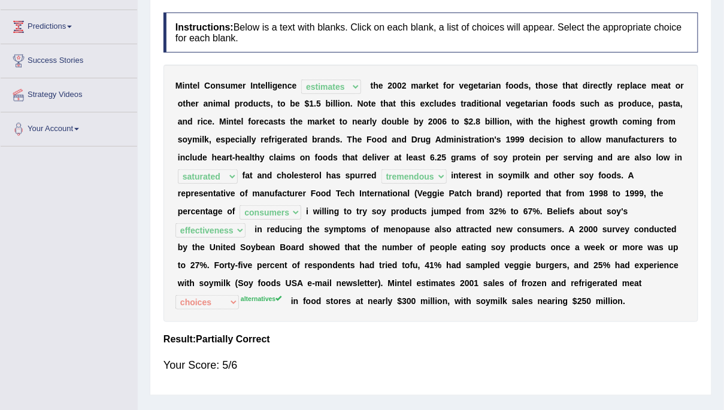
drag, startPoint x: 520, startPoint y: 323, endPoint x: 404, endPoint y: 214, distance: 160.1
click at [405, 214] on b "d" at bounding box center [407, 212] width 5 height 10
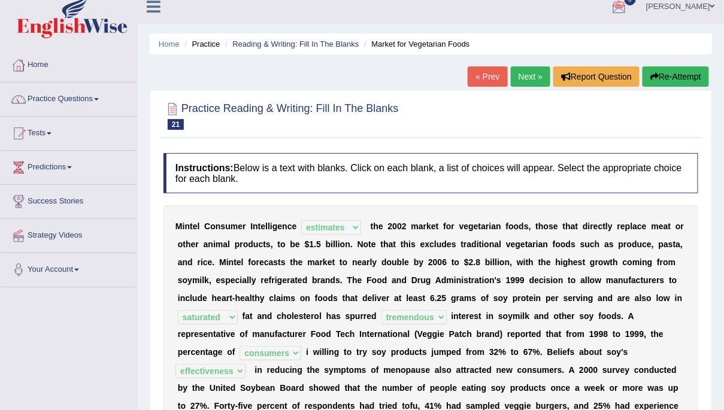
scroll to position [0, 0]
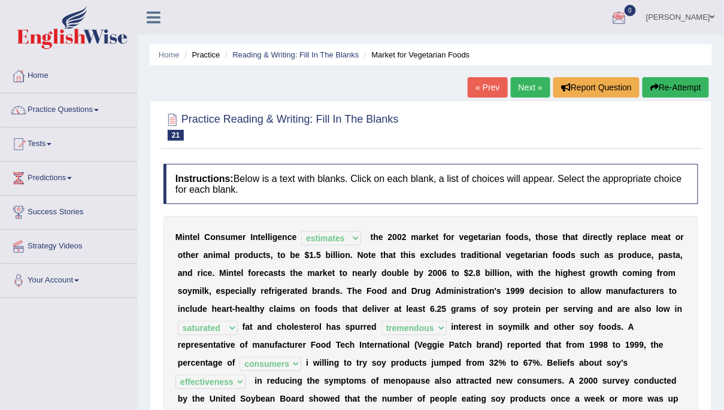
click at [517, 91] on link "Next »" at bounding box center [531, 87] width 40 height 20
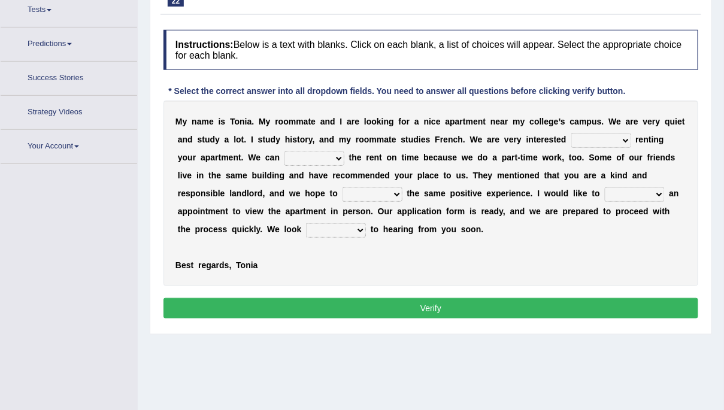
scroll to position [147, 0]
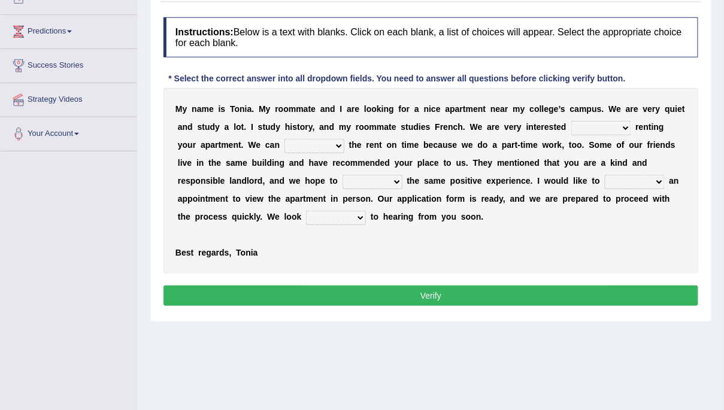
click at [622, 128] on select "for about at in" at bounding box center [601, 128] width 60 height 14
select select "in"
click at [571, 121] on select "for about at in" at bounding box center [601, 128] width 60 height 14
click at [314, 143] on select "afford get pay bring" at bounding box center [314, 146] width 60 height 14
select select "pay"
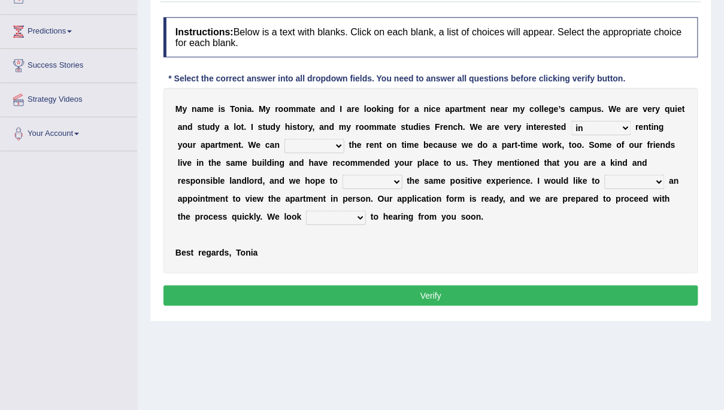
click at [284, 139] on select "afford get pay bring" at bounding box center [314, 146] width 60 height 14
click at [402, 180] on b at bounding box center [404, 181] width 5 height 10
click at [344, 180] on select "form meet have decide" at bounding box center [372, 182] width 60 height 14
select select "meet"
click at [342, 175] on select "form meet have decide" at bounding box center [372, 182] width 60 height 14
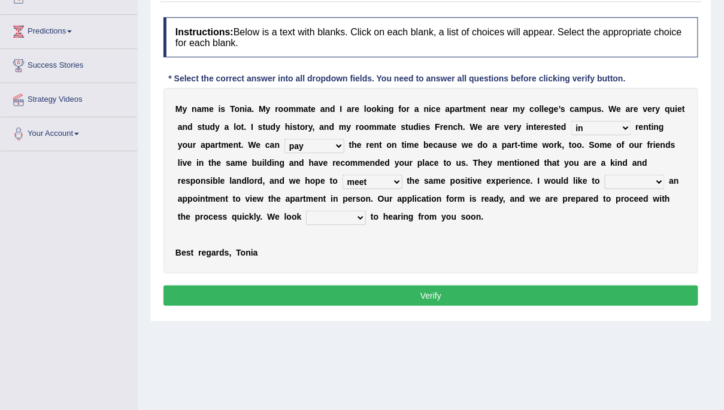
click at [605, 181] on select "own recall revise make" at bounding box center [635, 182] width 60 height 14
select select "make"
click at [605, 175] on select "own recall revise make" at bounding box center [635, 182] width 60 height 14
click at [306, 216] on select "around out in forward" at bounding box center [336, 218] width 60 height 14
select select "forward"
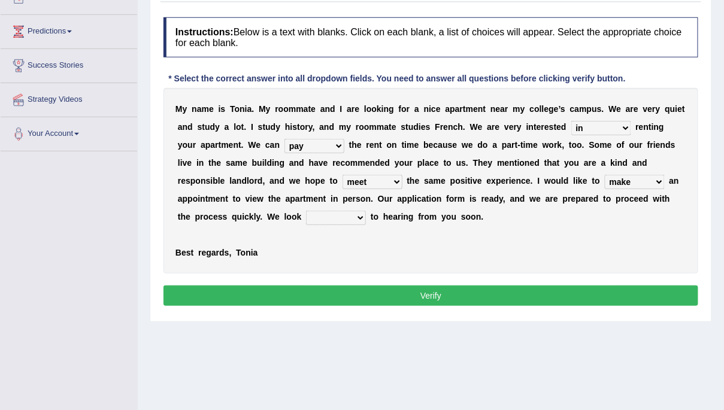
click at [306, 211] on select "around out in forward" at bounding box center [336, 218] width 60 height 14
click at [295, 293] on button "Verify" at bounding box center [430, 296] width 535 height 20
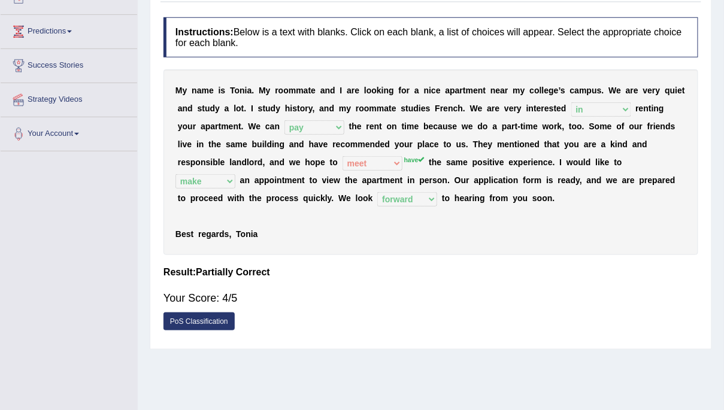
drag, startPoint x: 417, startPoint y: 190, endPoint x: 487, endPoint y: 177, distance: 72.0
click at [561, 177] on b "e" at bounding box center [563, 180] width 5 height 10
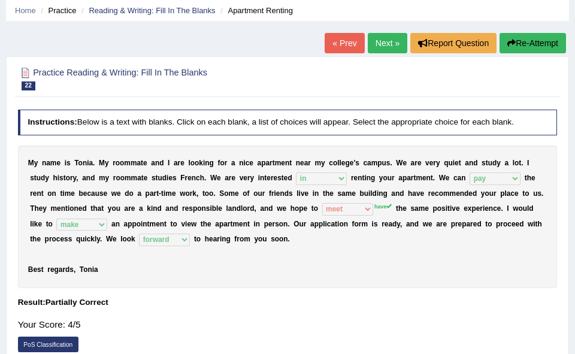
scroll to position [0, 0]
